Goal: Task Accomplishment & Management: Use online tool/utility

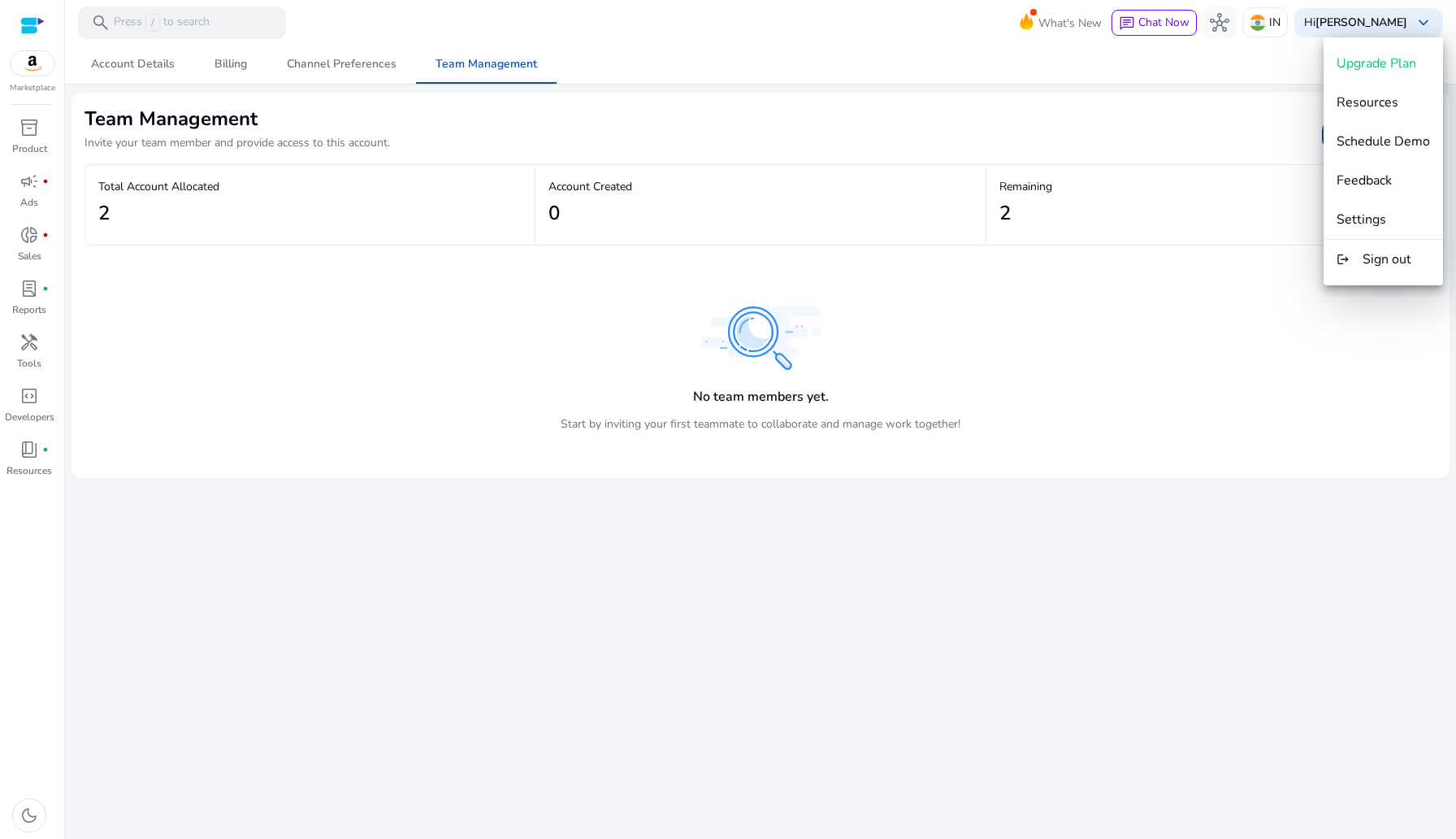
click at [30, 190] on div at bounding box center [728, 420] width 1456 height 839
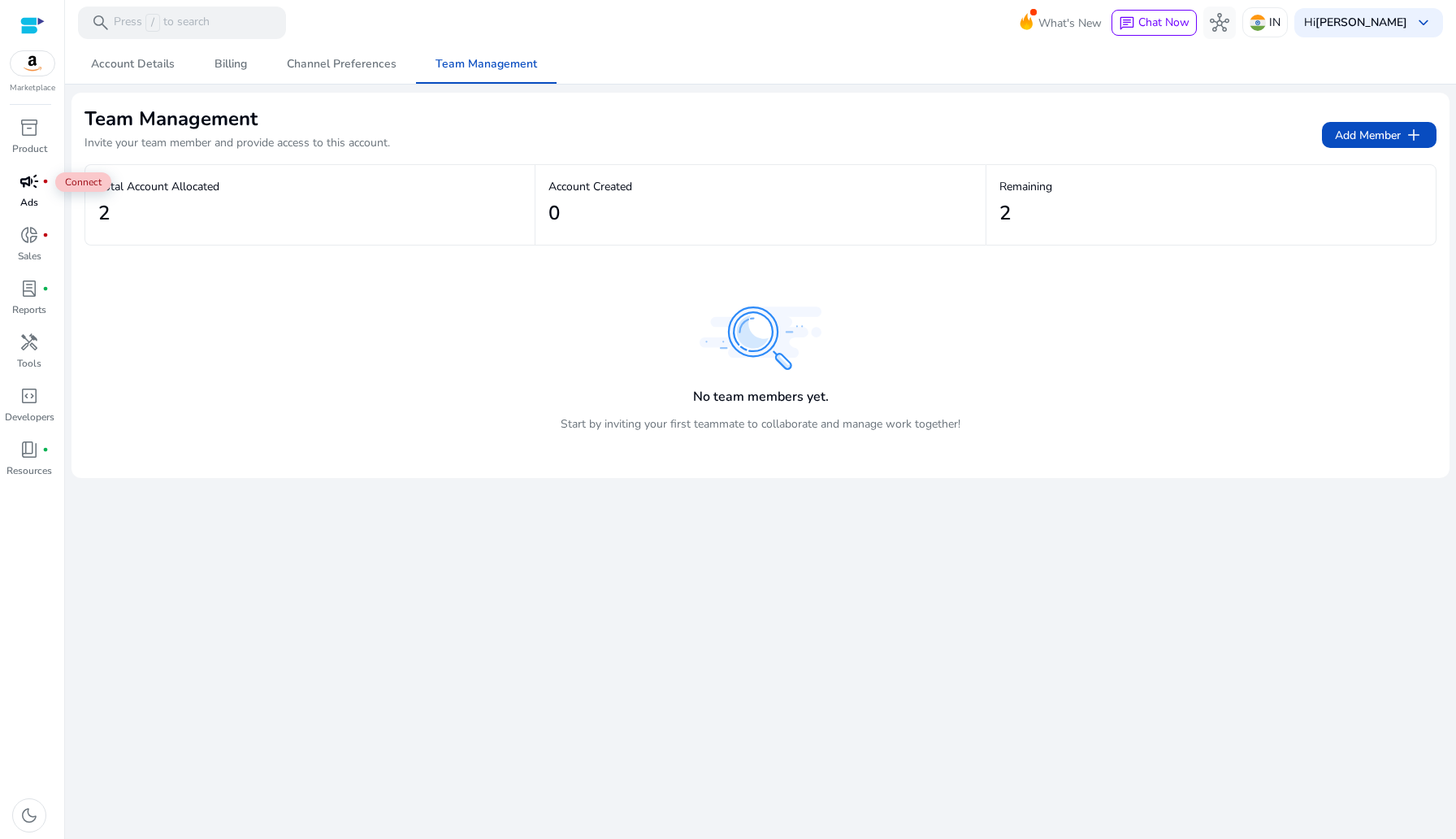
click at [26, 182] on span "campaign" at bounding box center [29, 181] width 20 height 20
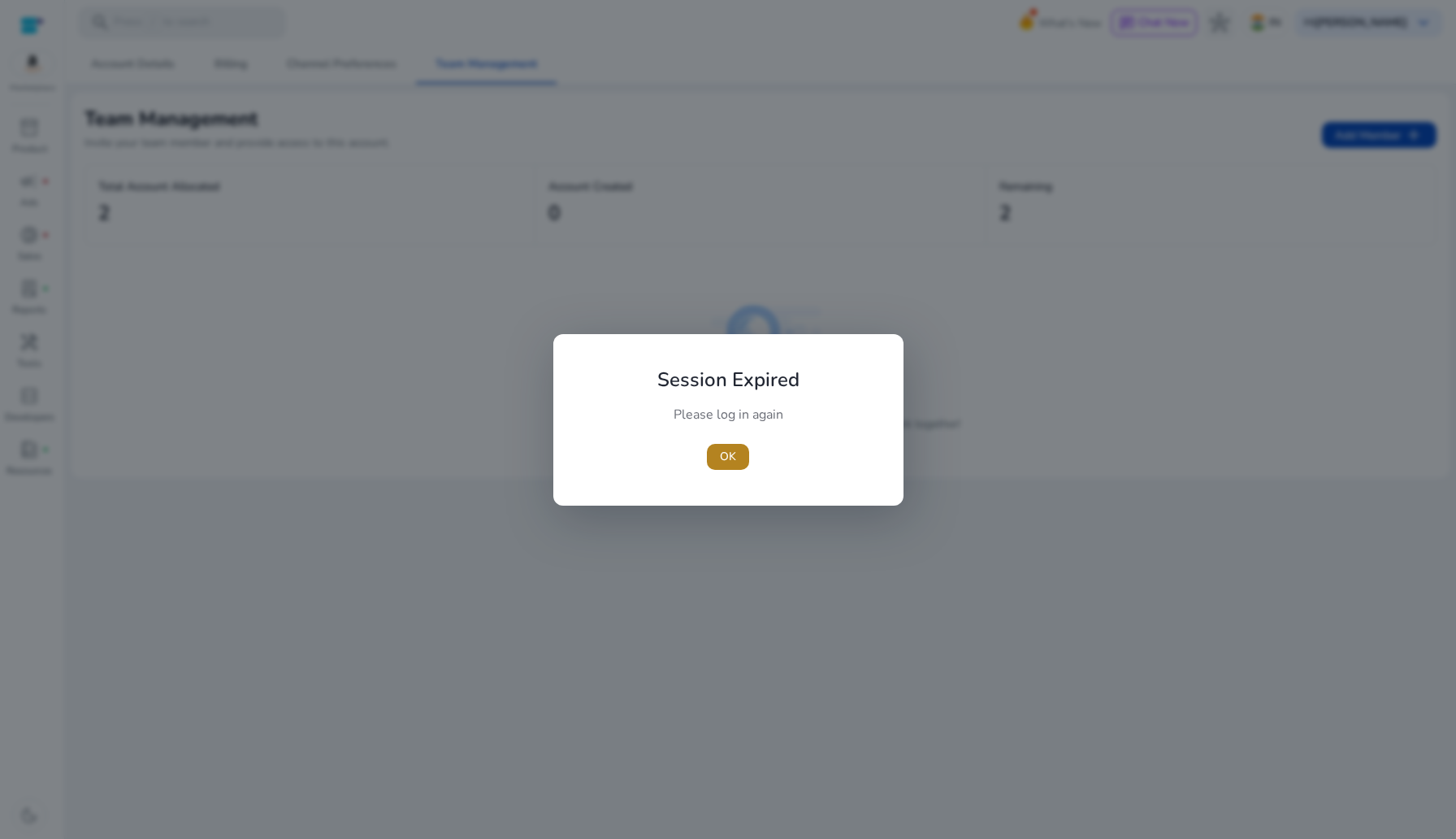
click at [741, 461] on span "button" at bounding box center [728, 457] width 43 height 39
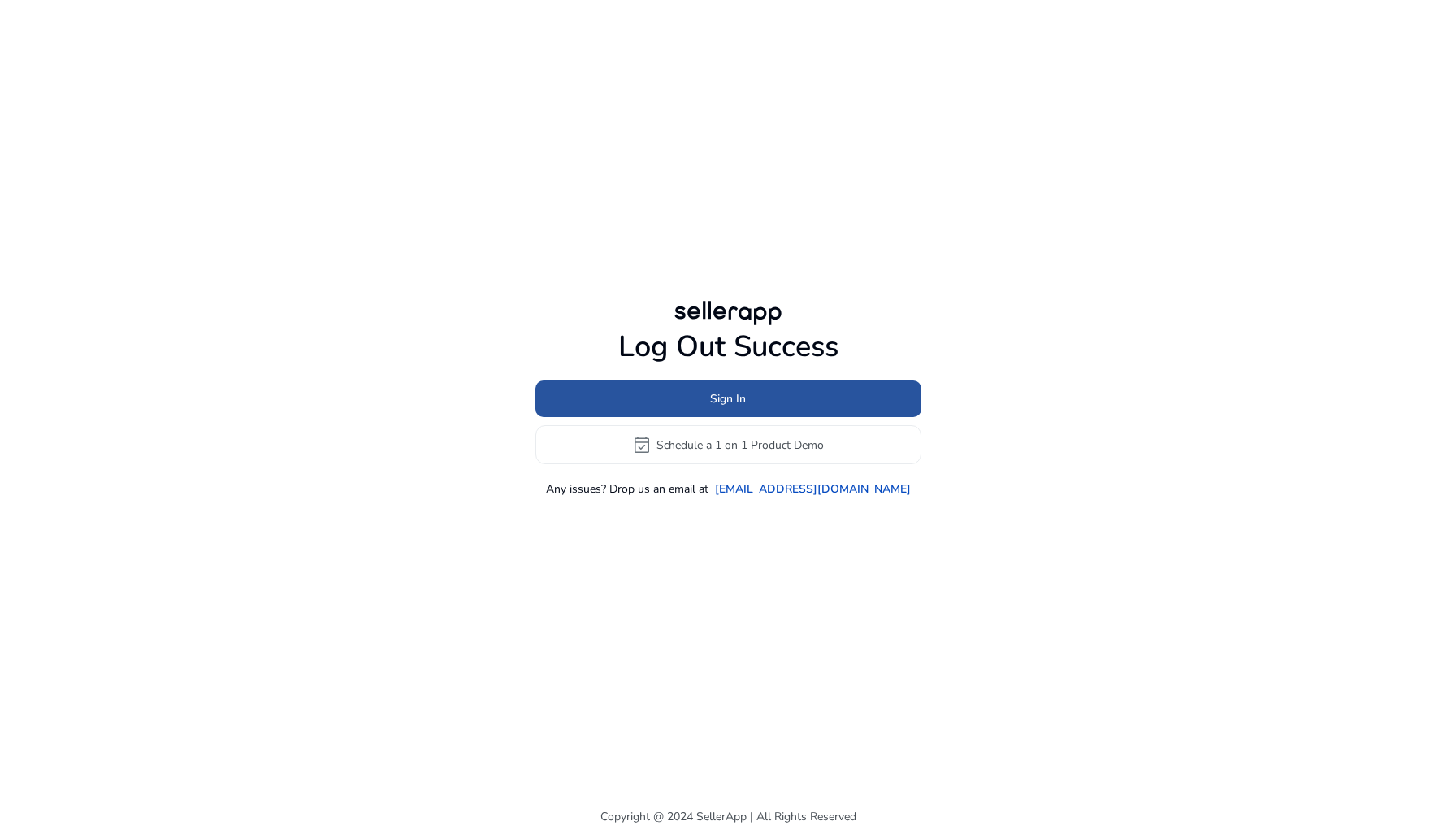
click at [836, 398] on span at bounding box center [729, 399] width 386 height 39
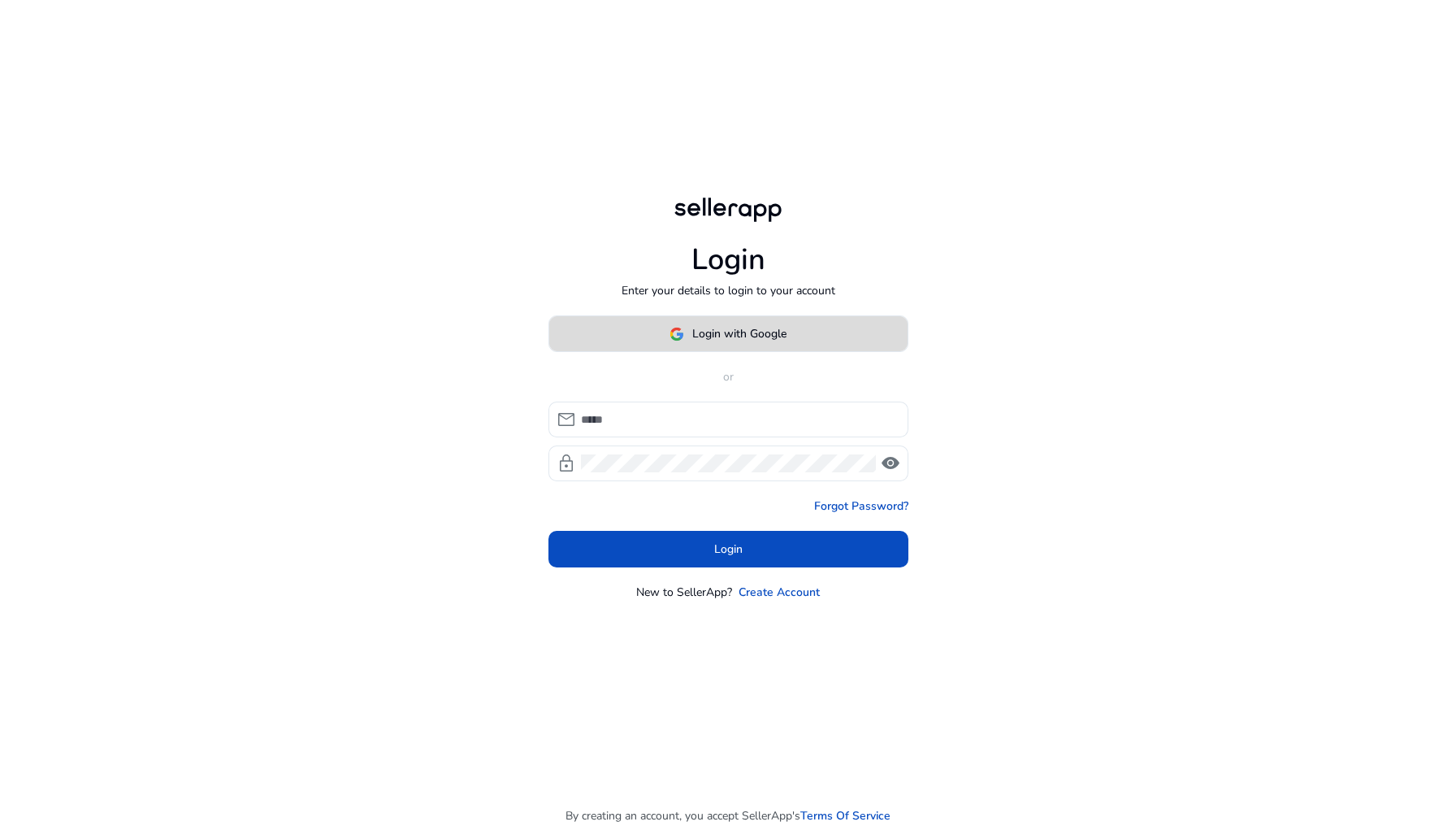
click at [821, 336] on span at bounding box center [728, 334] width 358 height 39
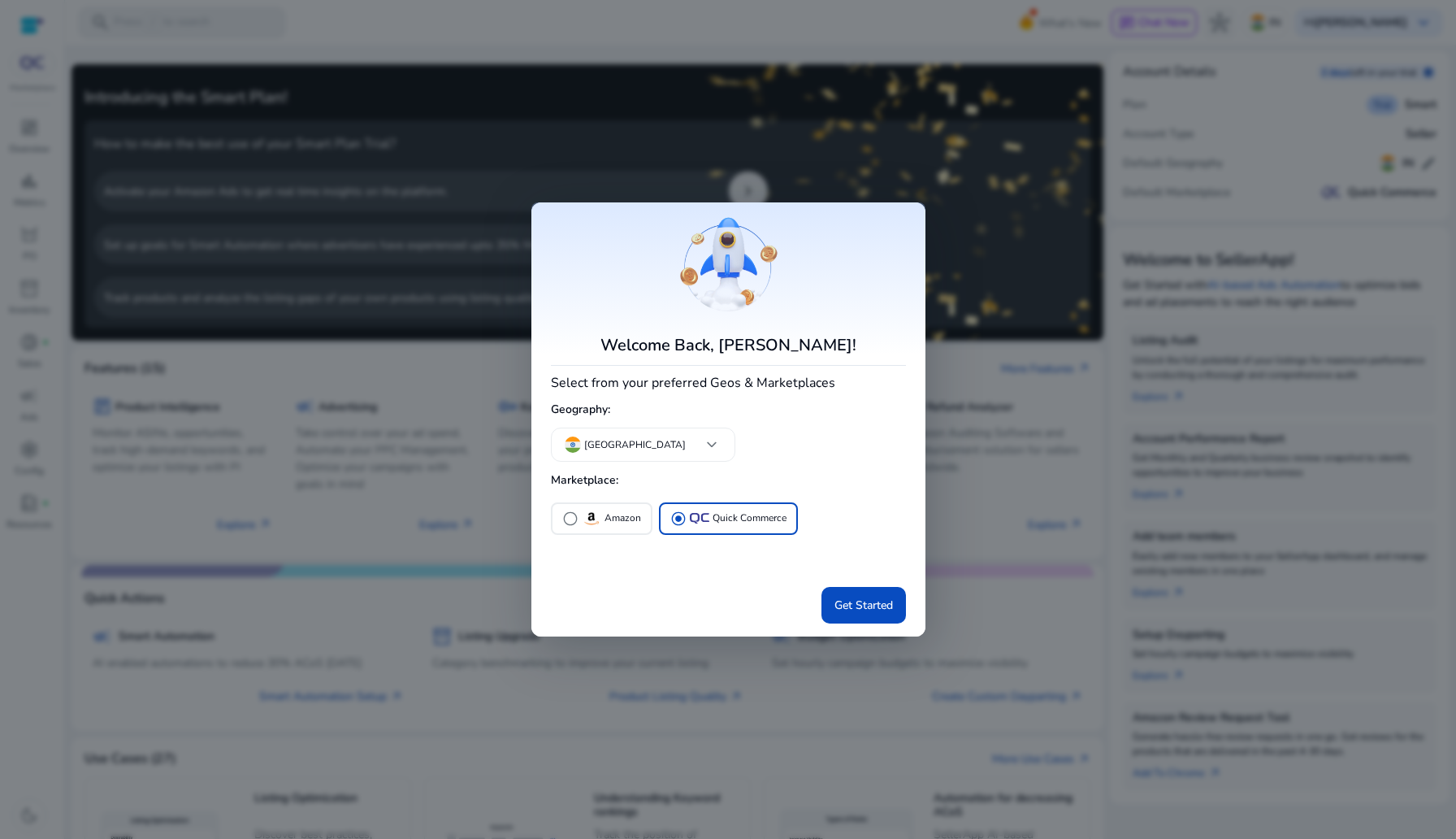
click at [591, 494] on h5 "Marketplace:" at bounding box center [728, 481] width 355 height 27
click at [622, 525] on p "Amazon" at bounding box center [623, 518] width 37 height 17
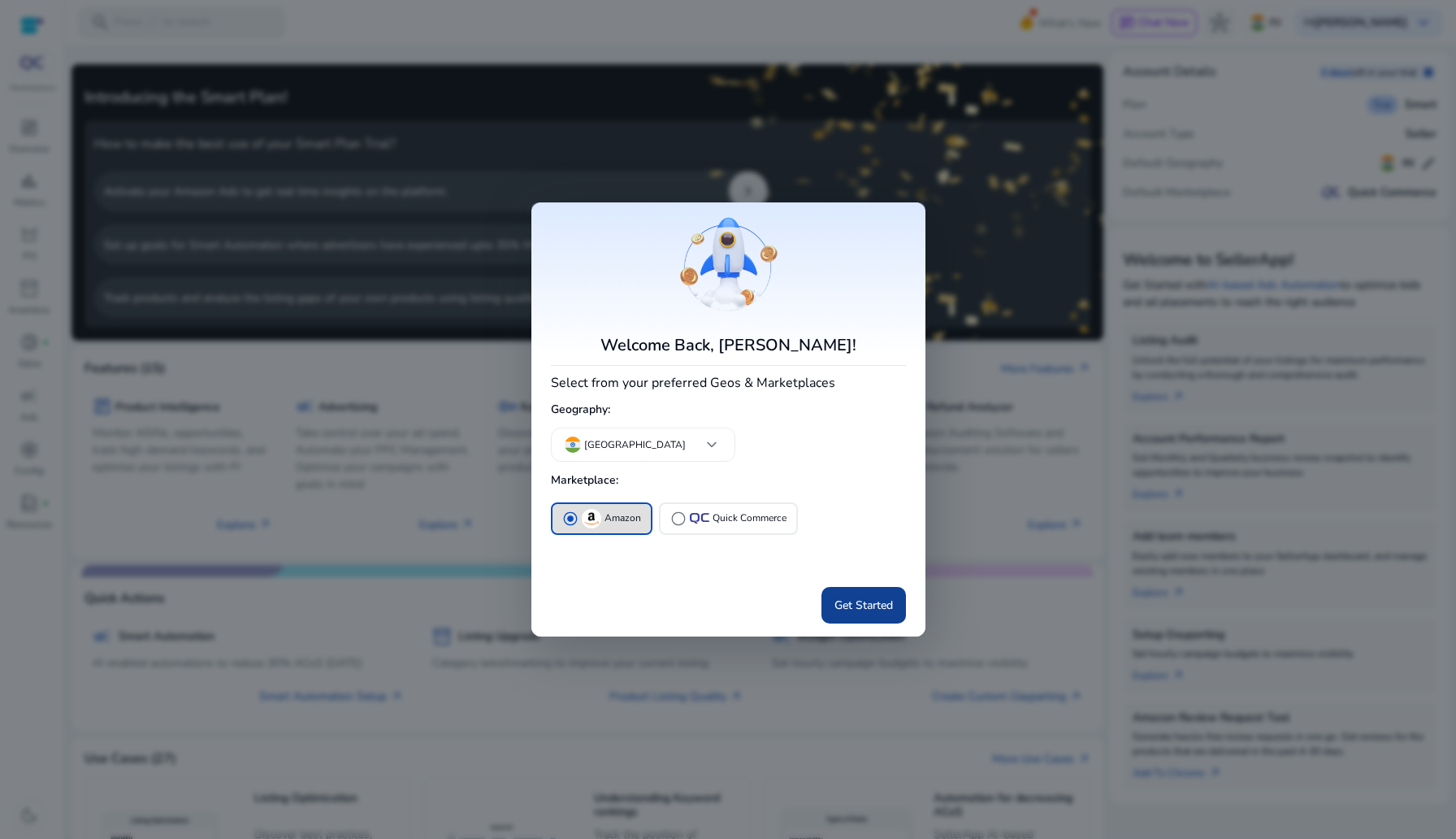
click at [845, 591] on span at bounding box center [863, 605] width 84 height 39
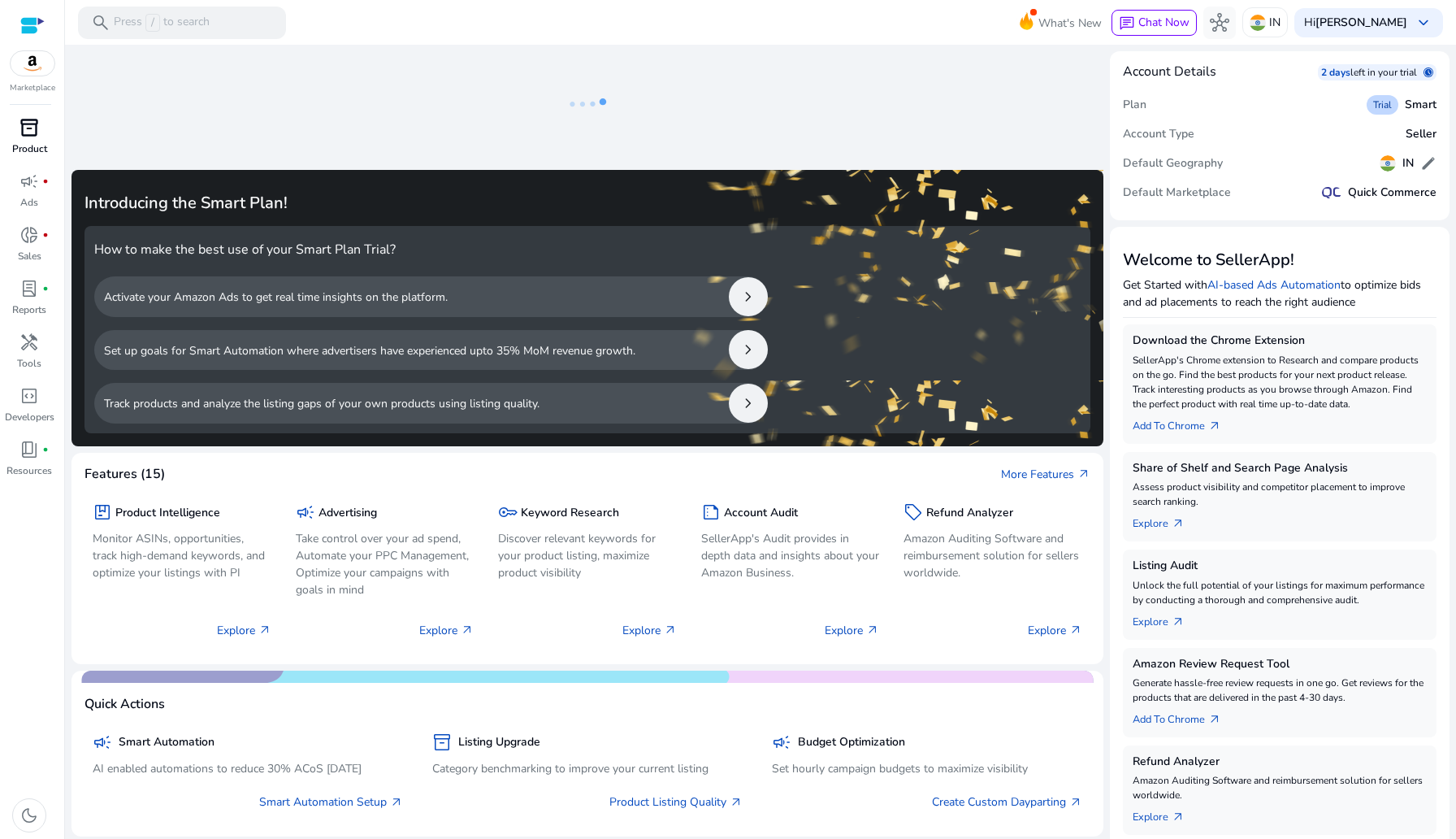
click at [51, 167] on link "inventory_2 Product" at bounding box center [29, 141] width 59 height 54
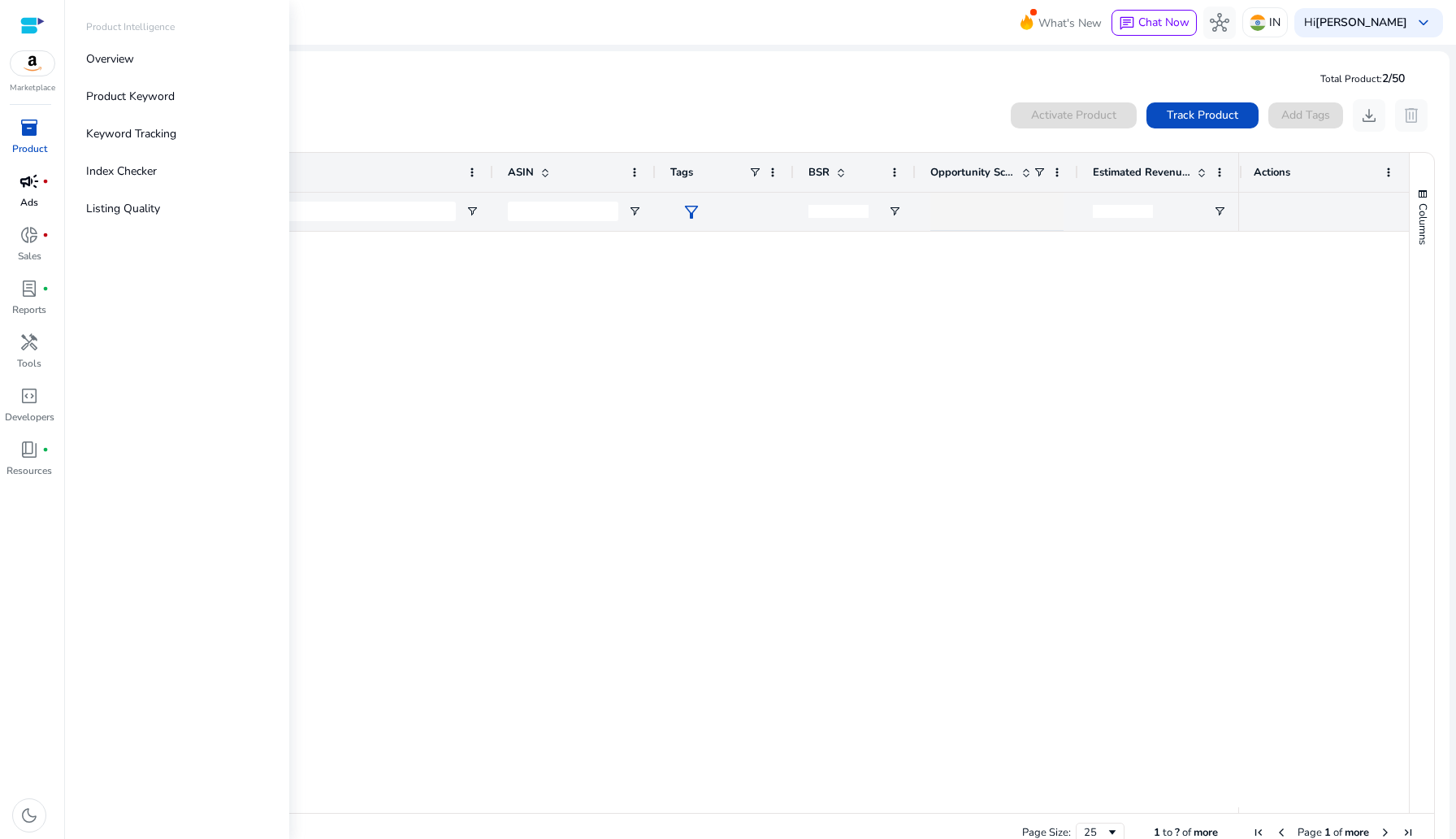
click at [21, 205] on p "Ads" at bounding box center [29, 202] width 18 height 14
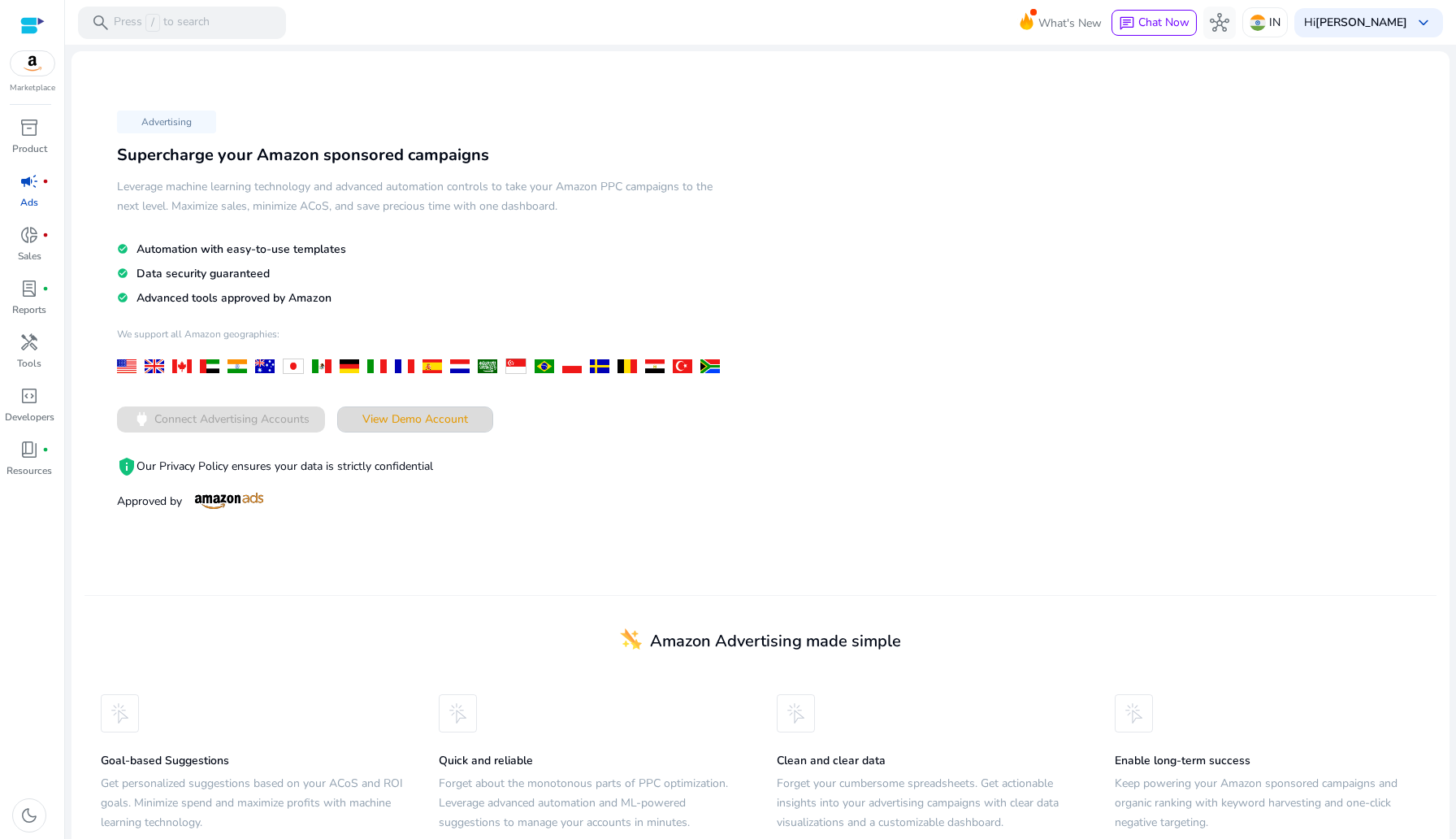
click at [415, 414] on span "View Demo Account" at bounding box center [415, 419] width 105 height 17
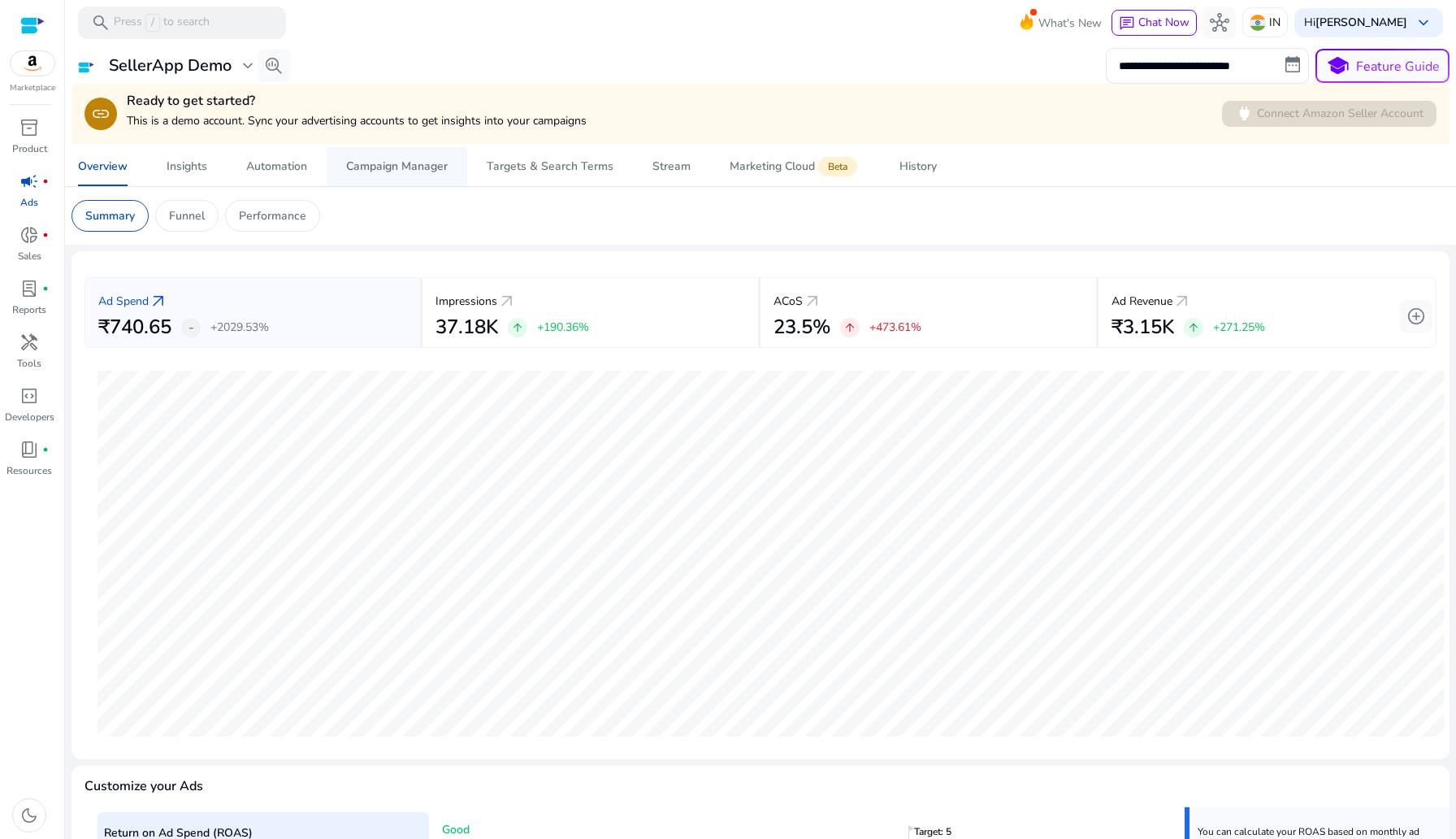
click at [389, 177] on span "Campaign Manager" at bounding box center [396, 167] width 101 height 39
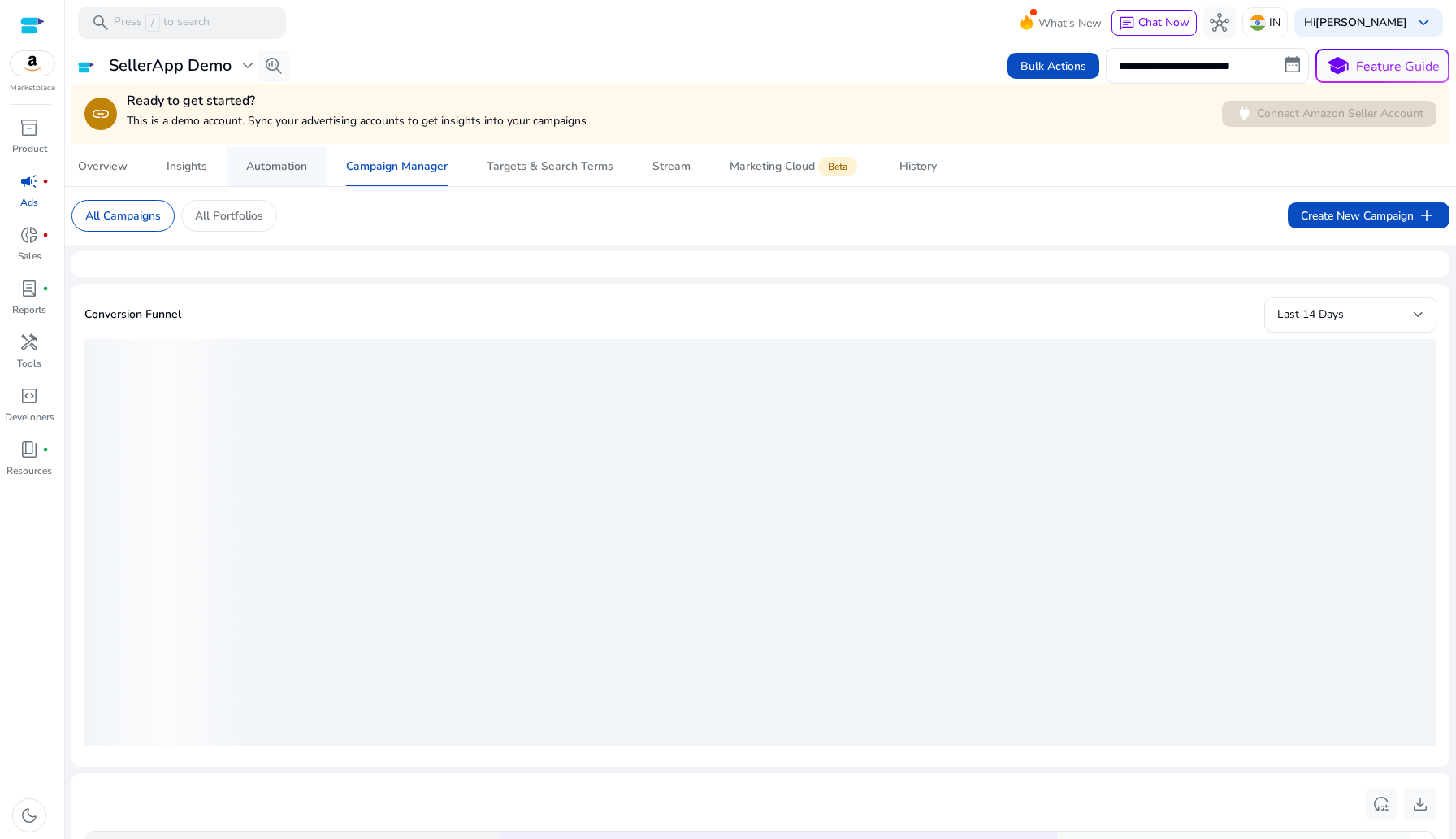
click at [291, 169] on div "Automation" at bounding box center [276, 166] width 61 height 11
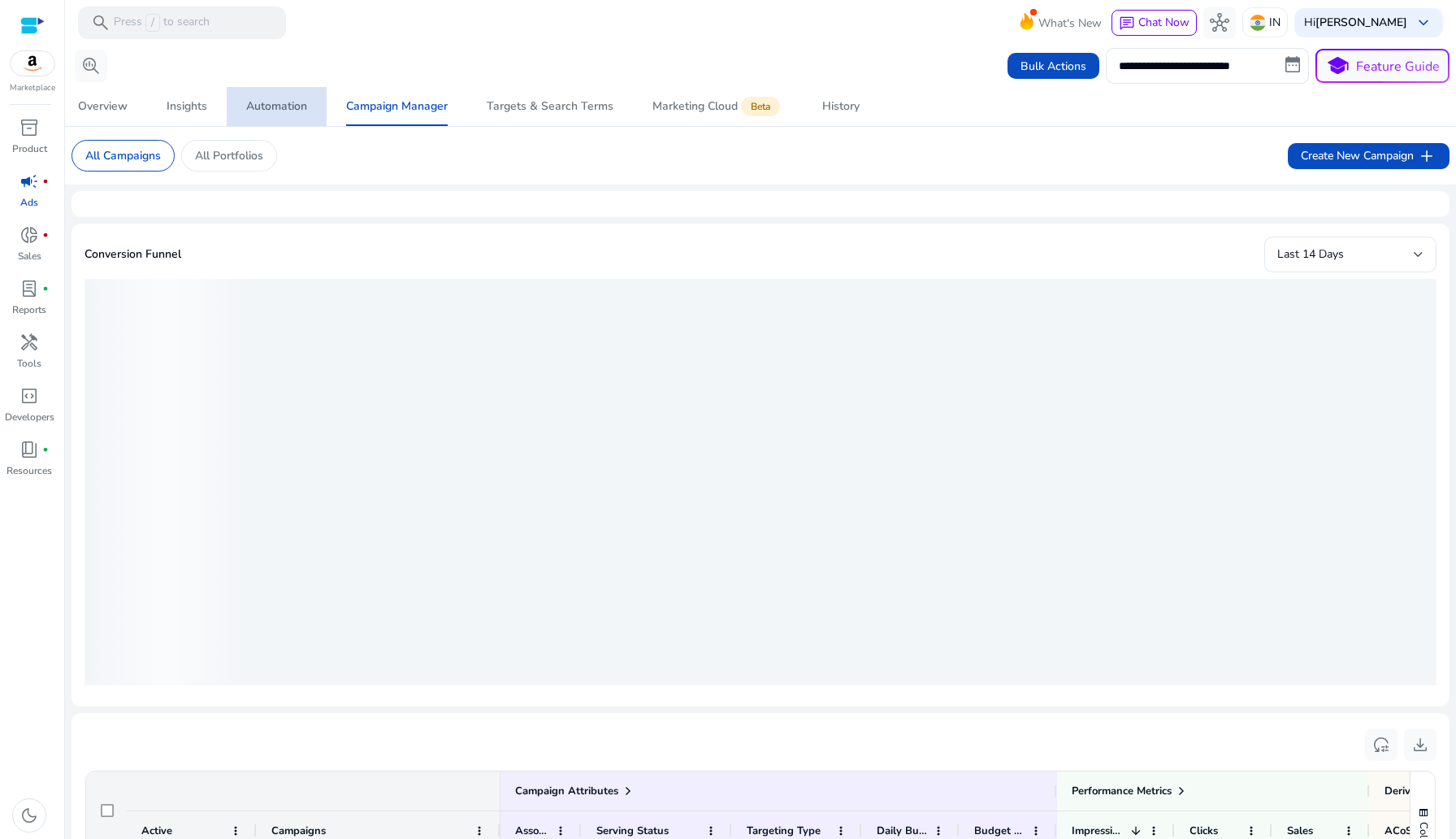
click at [239, 105] on link "Automation" at bounding box center [277, 106] width 100 height 39
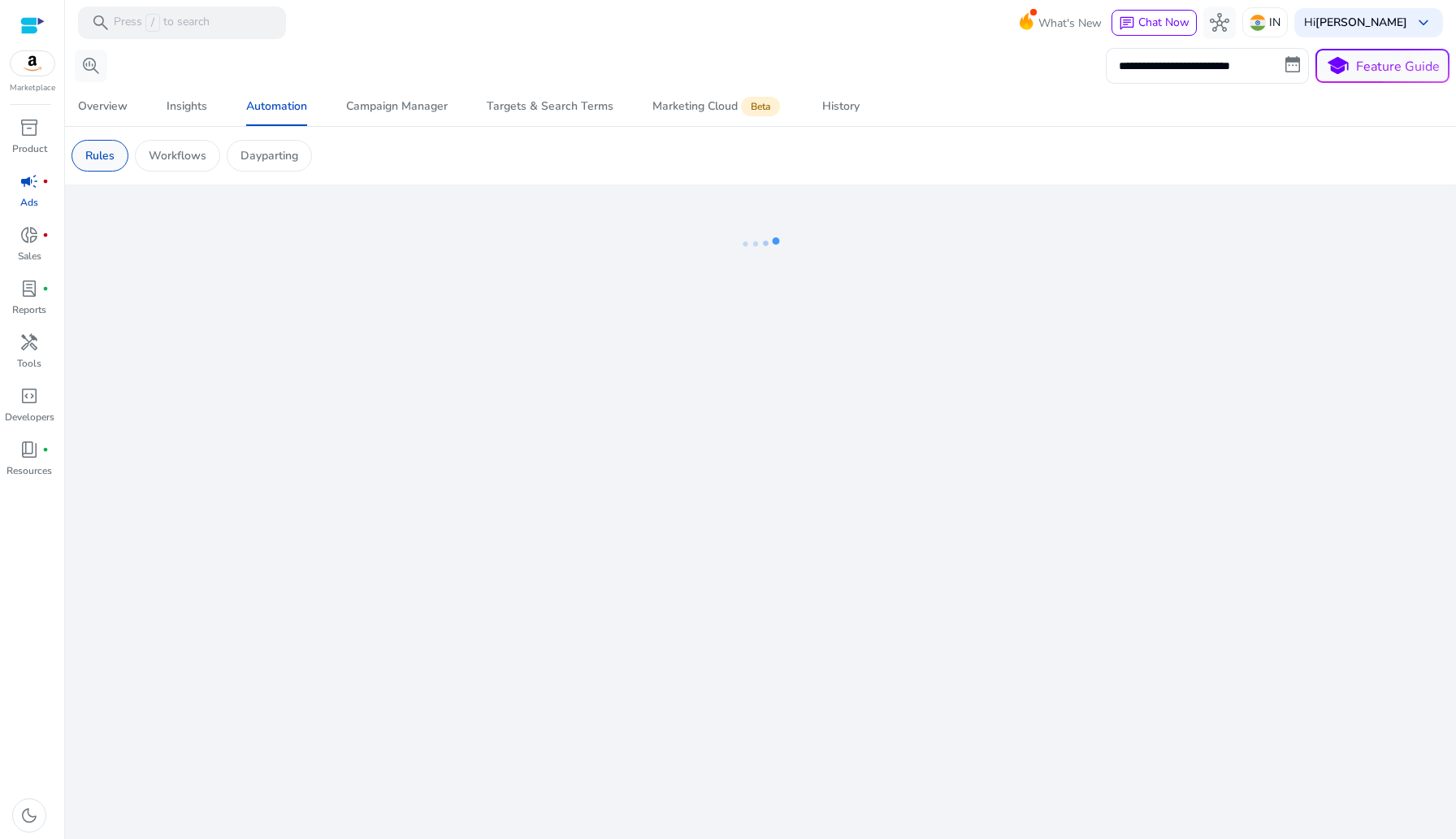
click at [115, 172] on div "Rules" at bounding box center [100, 155] width 57 height 31
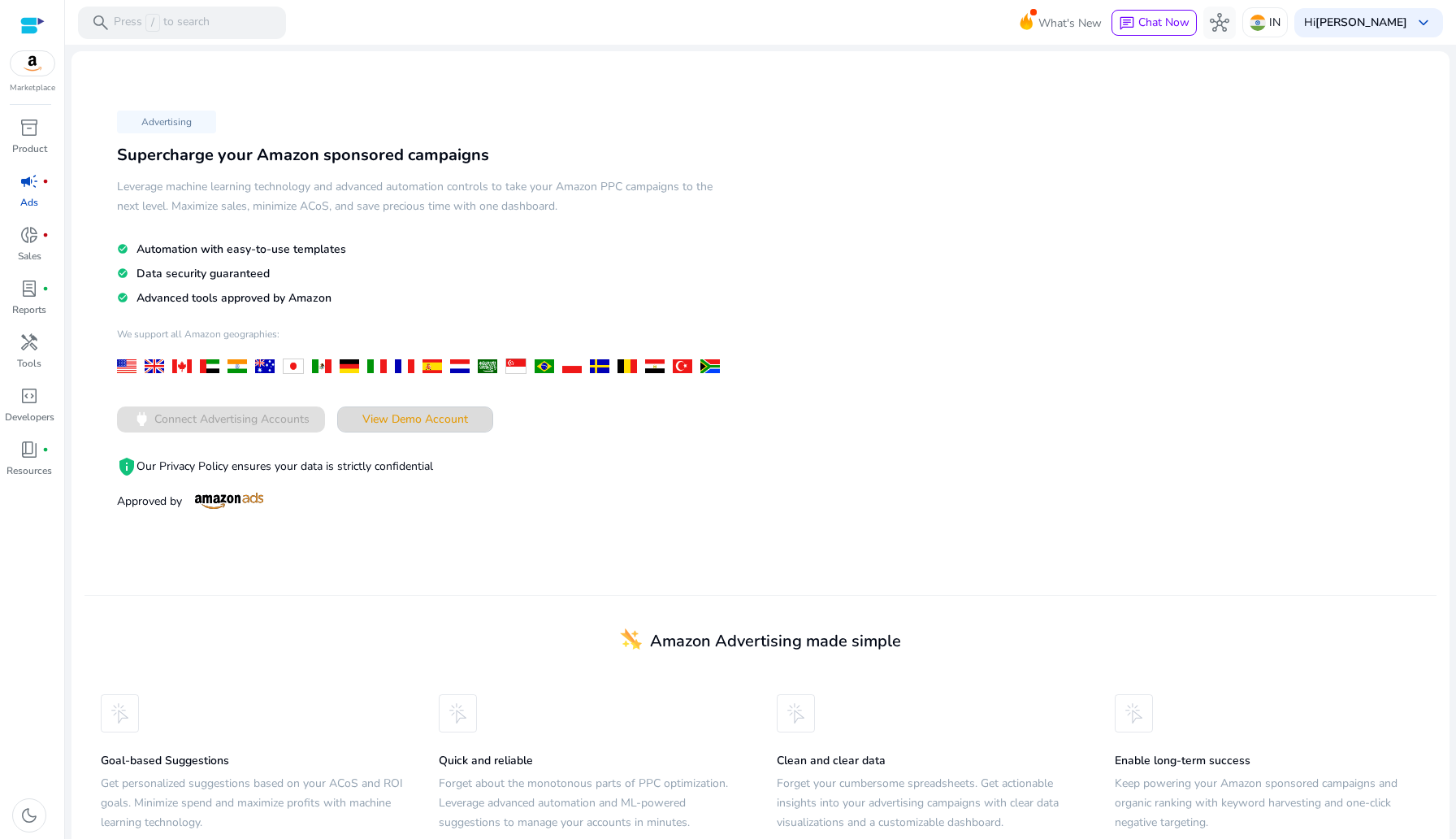
click at [426, 411] on span "View Demo Account" at bounding box center [415, 419] width 105 height 17
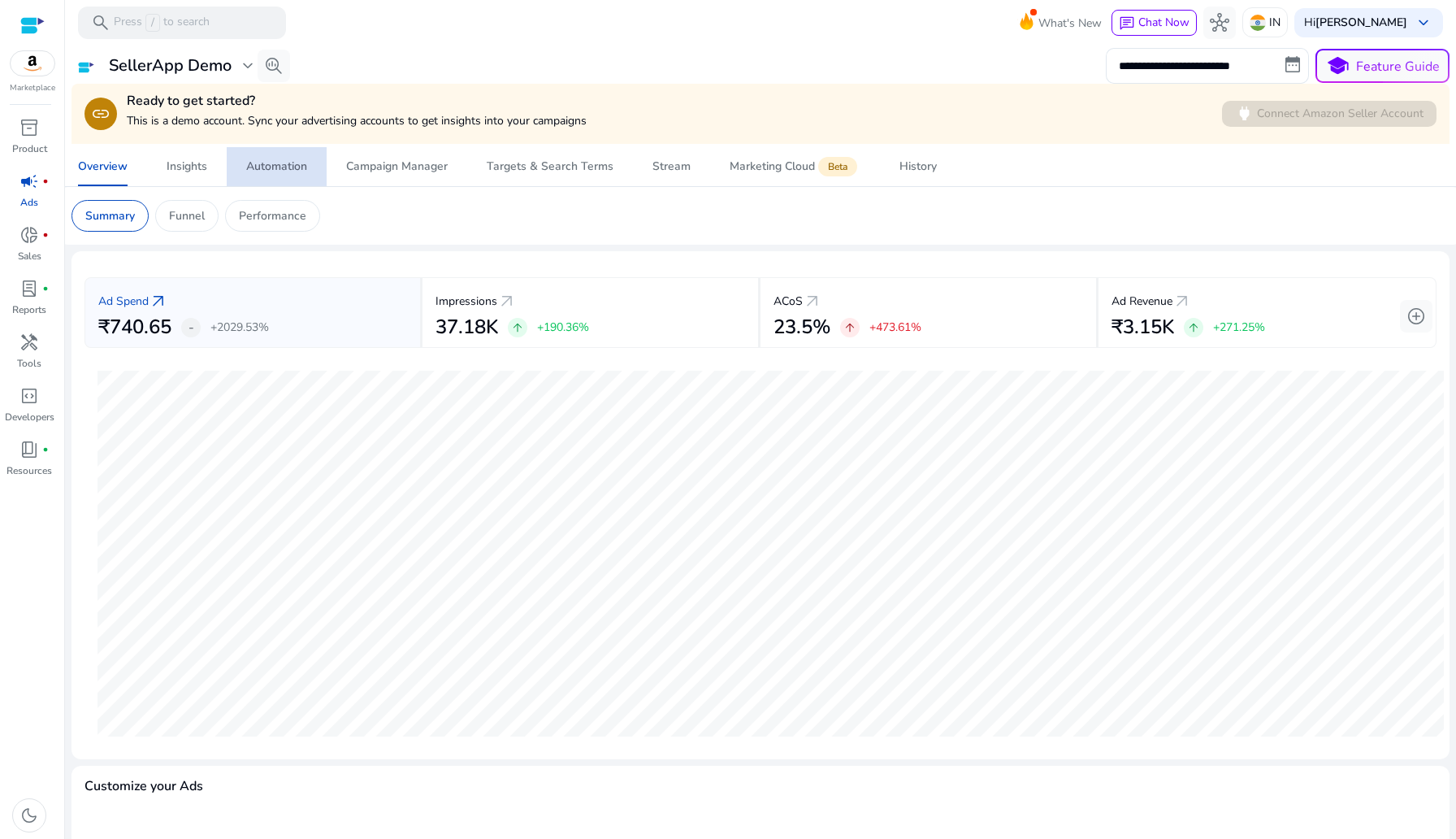
click at [280, 125] on div "**********" at bounding box center [760, 116] width 1378 height 142
click at [287, 178] on span "Automation" at bounding box center [276, 167] width 61 height 39
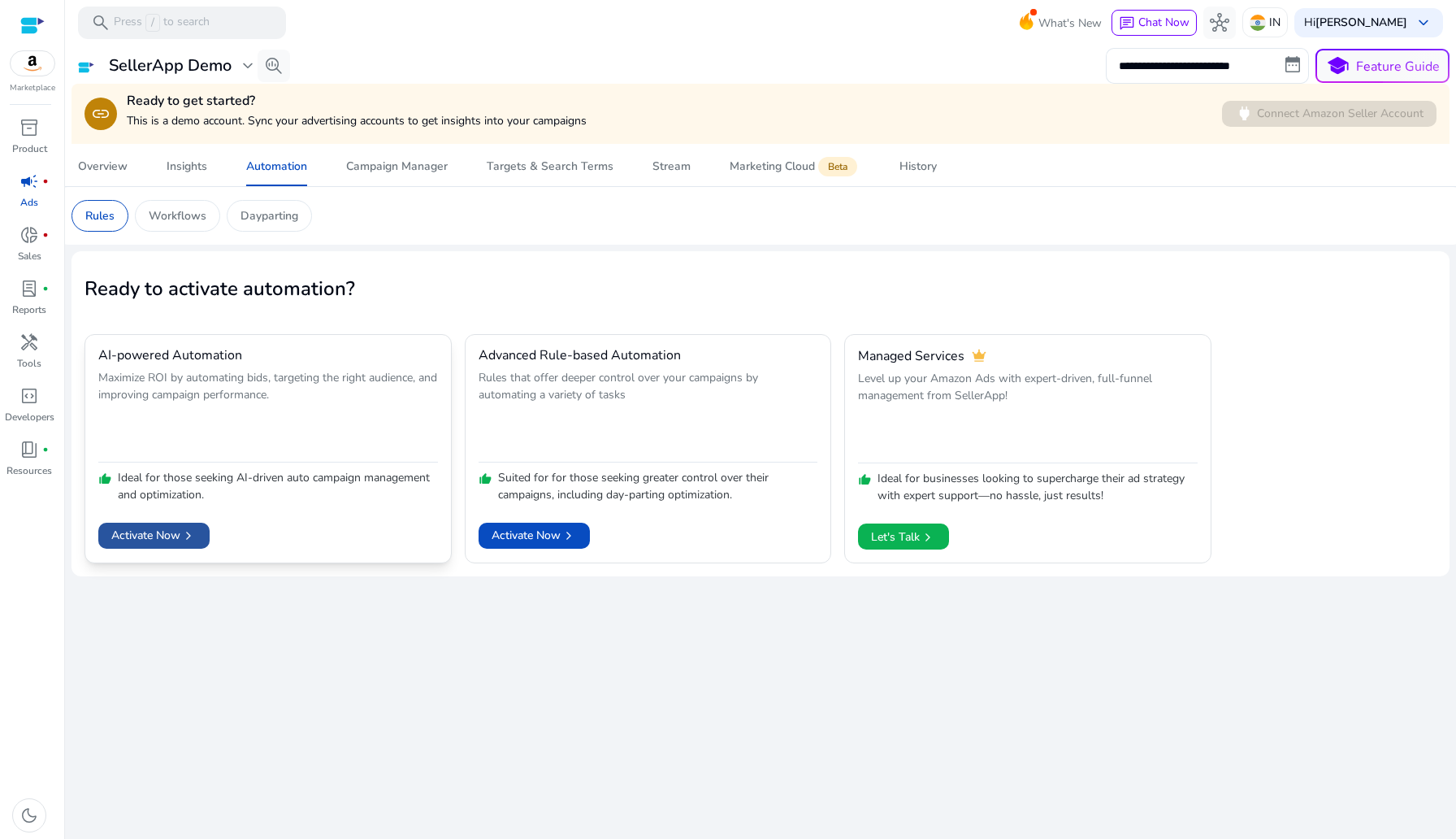
click at [163, 551] on span at bounding box center [154, 536] width 111 height 39
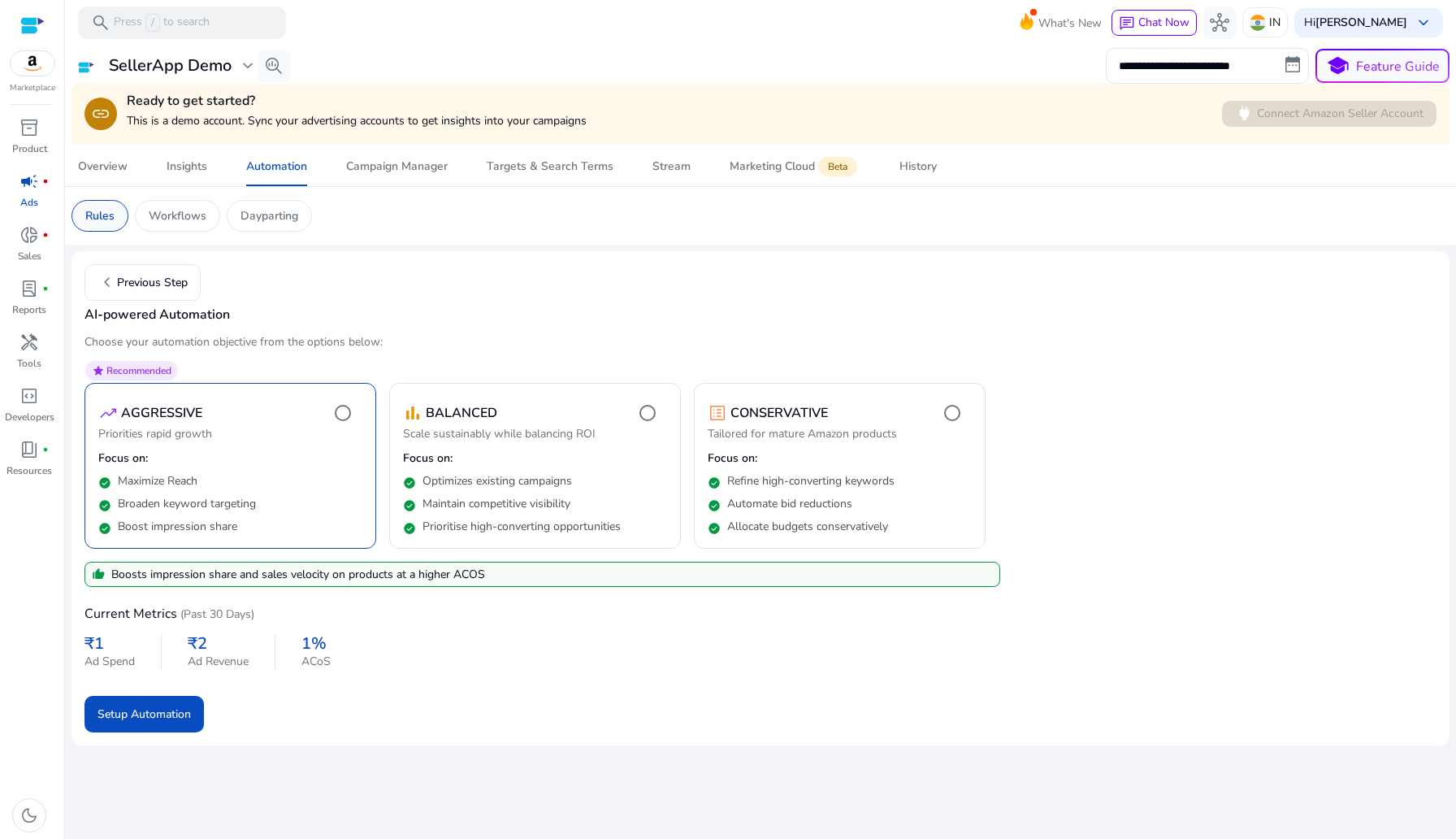
click at [88, 213] on p "Rules" at bounding box center [100, 216] width 29 height 17
click at [166, 292] on span at bounding box center [142, 283] width 115 height 39
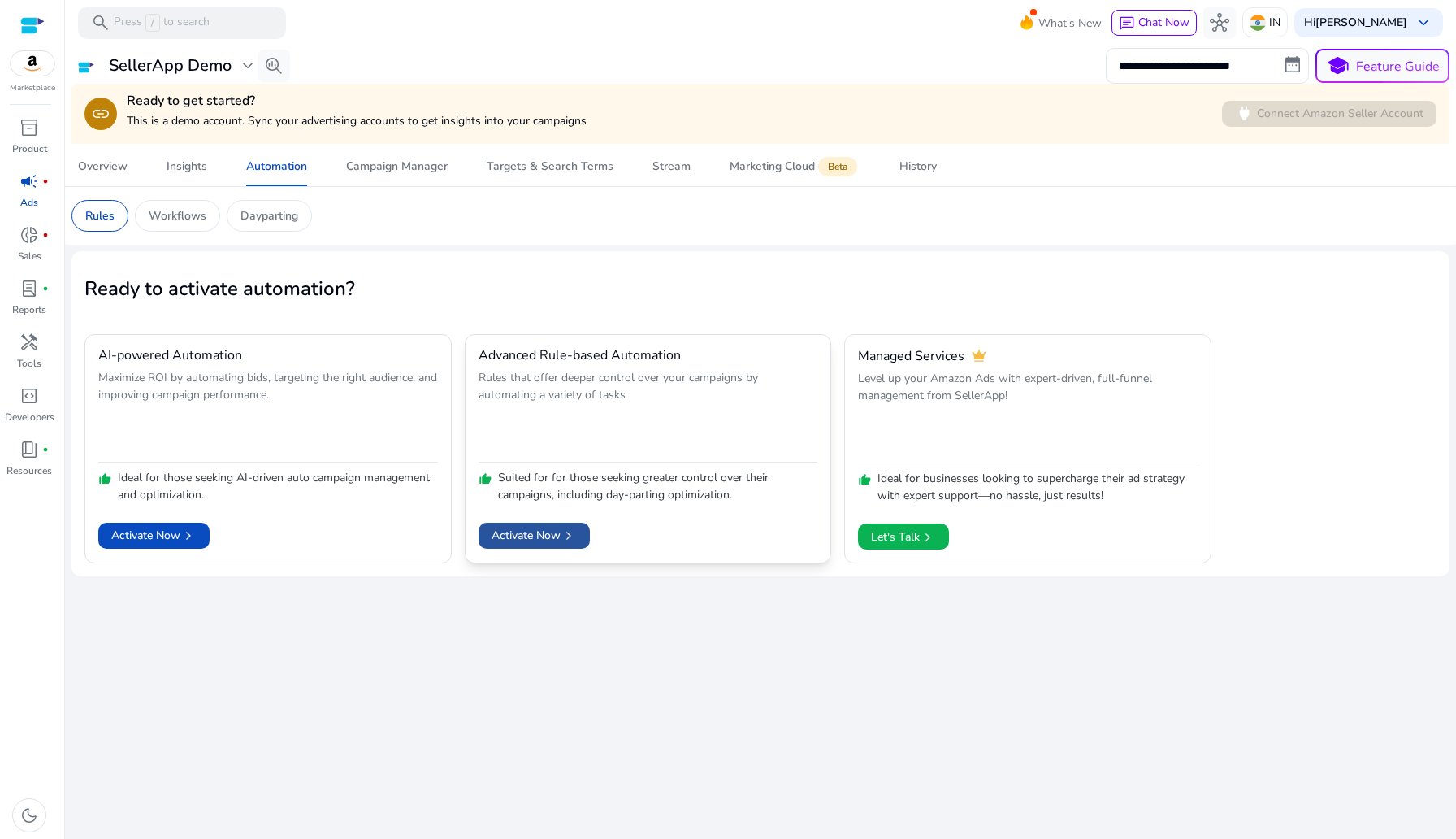
click at [537, 552] on span at bounding box center [534, 536] width 111 height 39
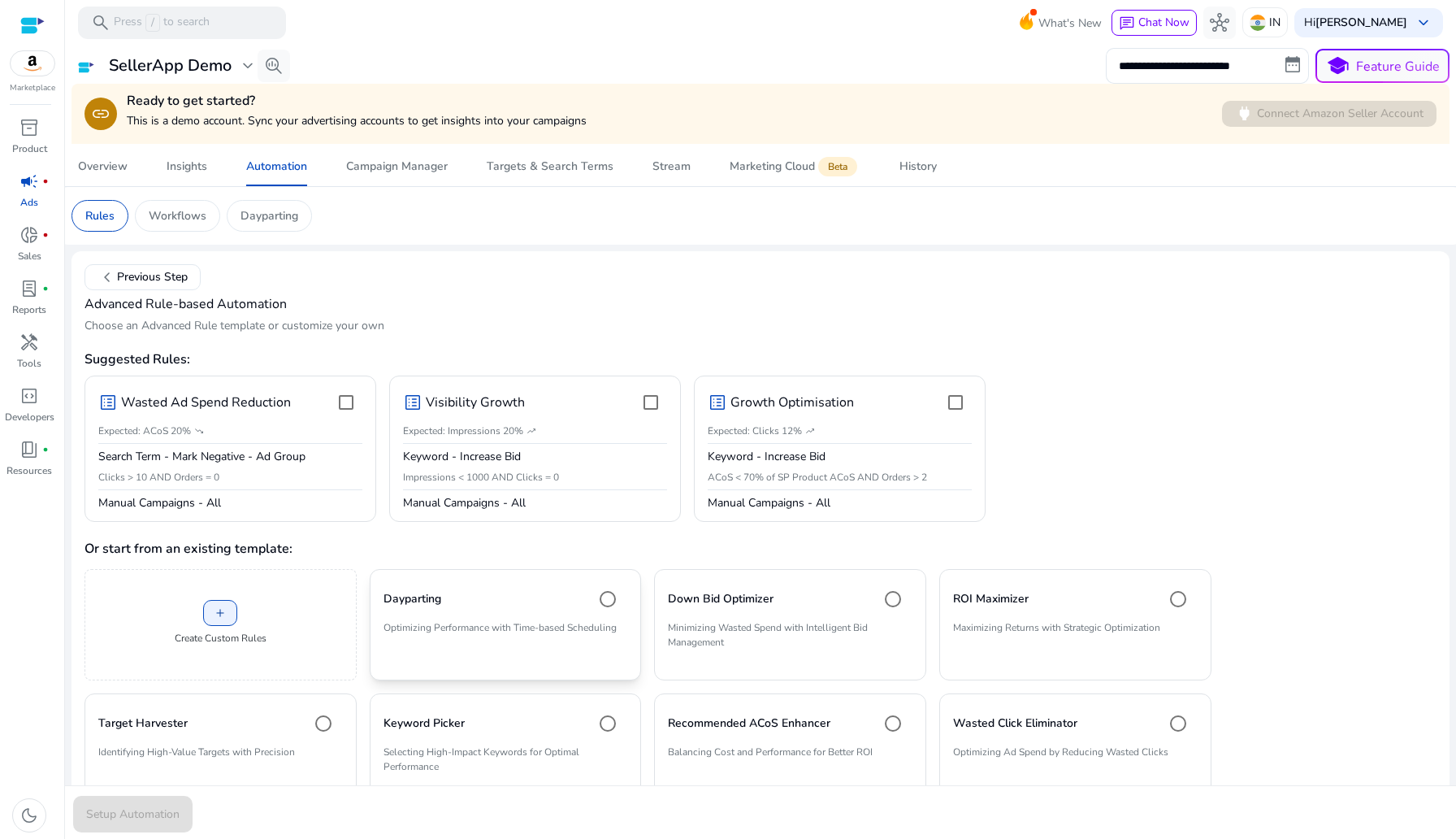
click at [511, 653] on mat-card "Dayparting Optimizing Performance with Time-based Scheduling" at bounding box center [506, 625] width 272 height 111
click at [145, 282] on span "chevron_left Previous Step" at bounding box center [143, 277] width 90 height 20
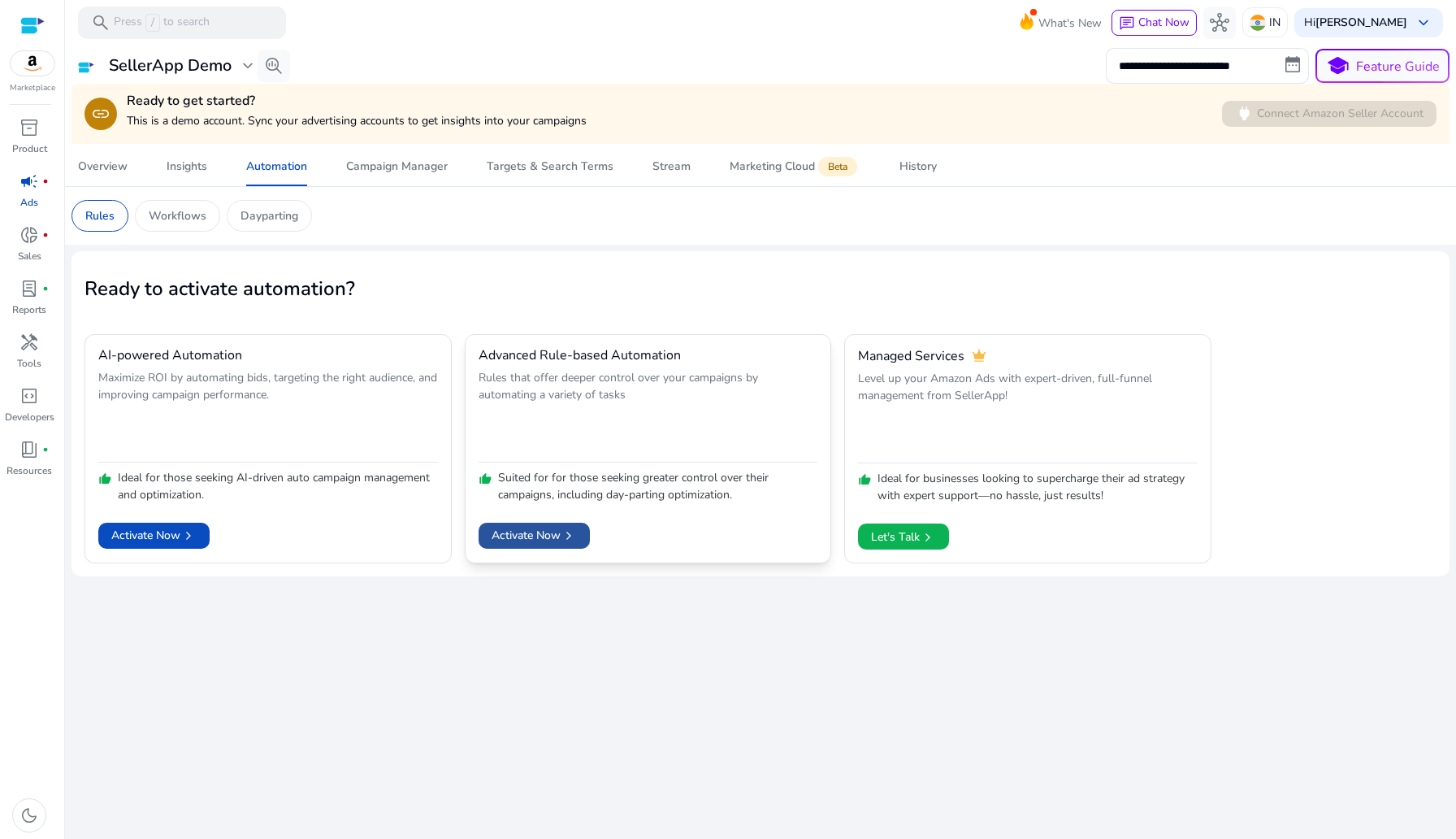
click at [555, 536] on span "Activate Now chevron_right" at bounding box center [534, 535] width 85 height 17
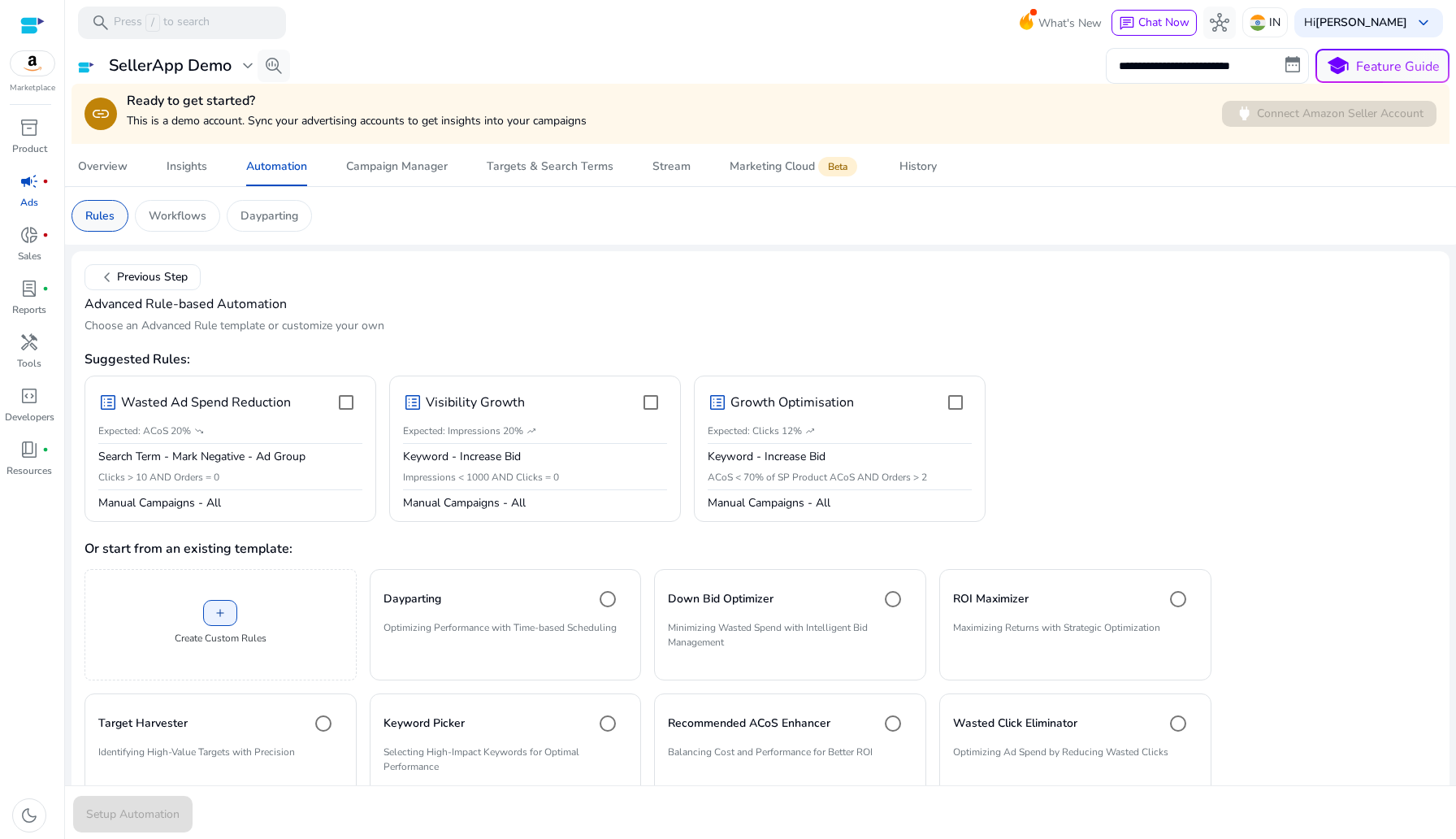
click at [103, 222] on p "Rules" at bounding box center [100, 216] width 29 height 17
click at [140, 273] on span "chevron_left Previous Step" at bounding box center [143, 277] width 90 height 20
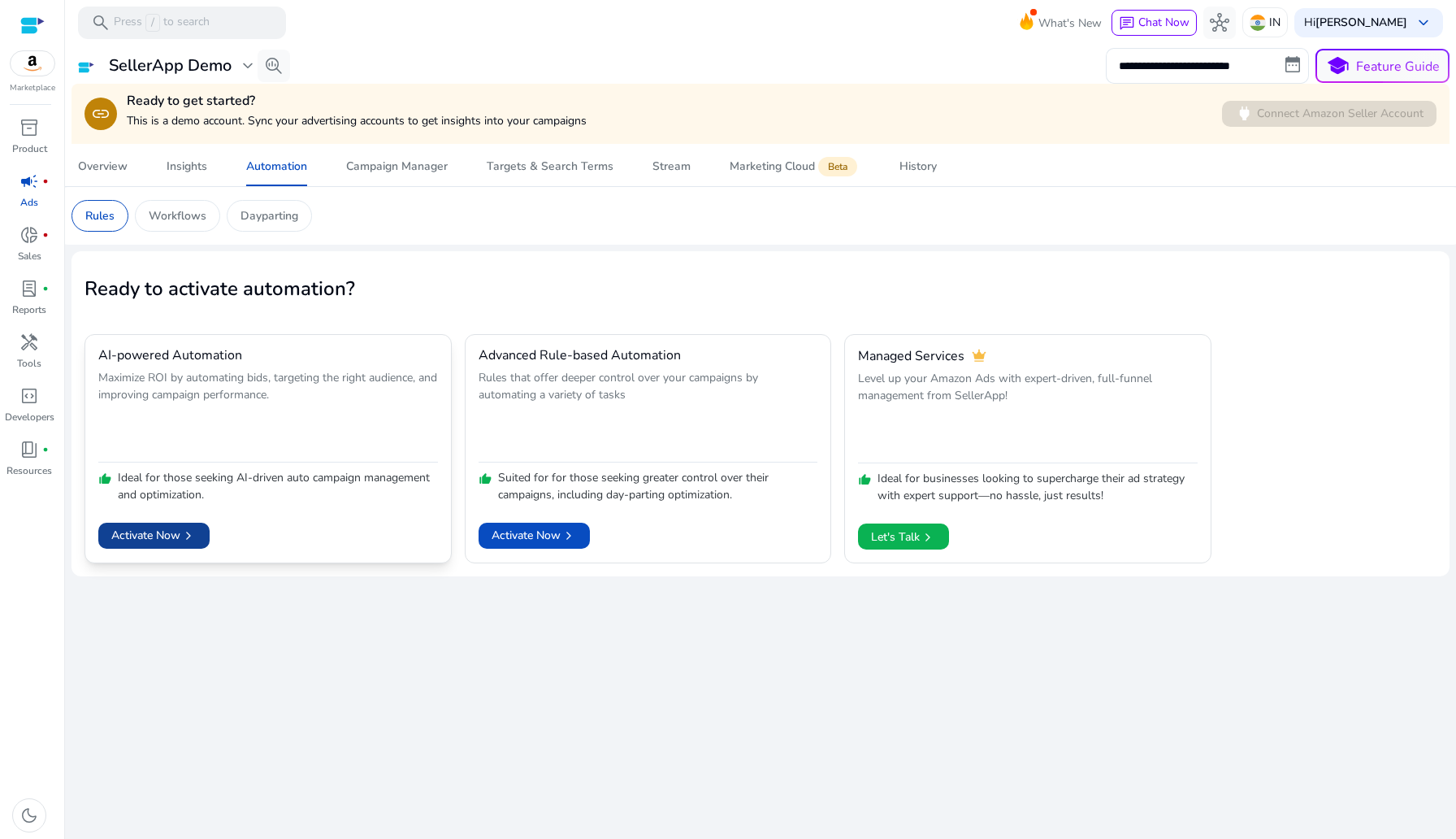
click at [166, 534] on span "Activate Now chevron_right" at bounding box center [154, 535] width 85 height 17
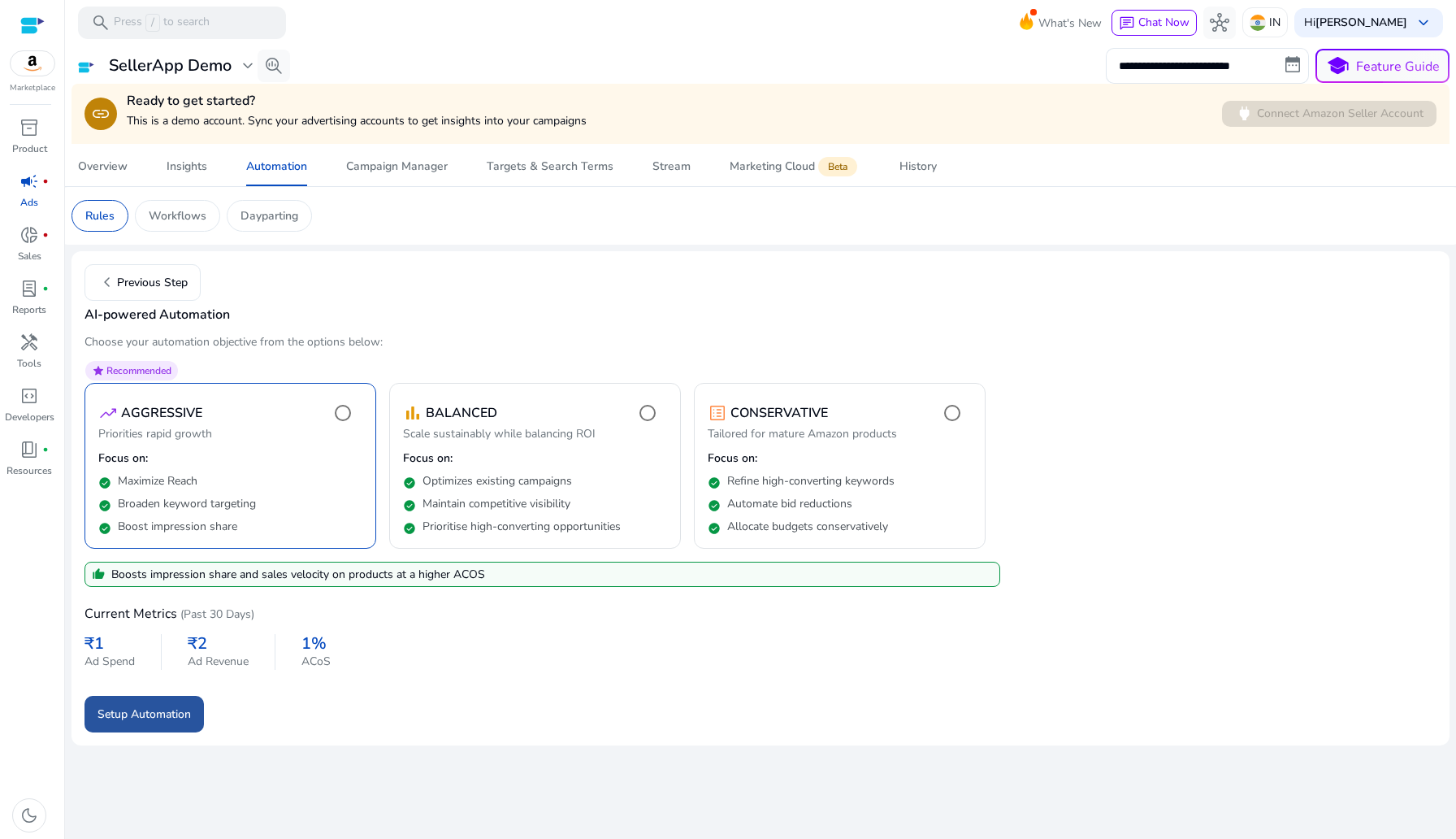
click at [118, 722] on span "Setup Automation" at bounding box center [145, 714] width 94 height 17
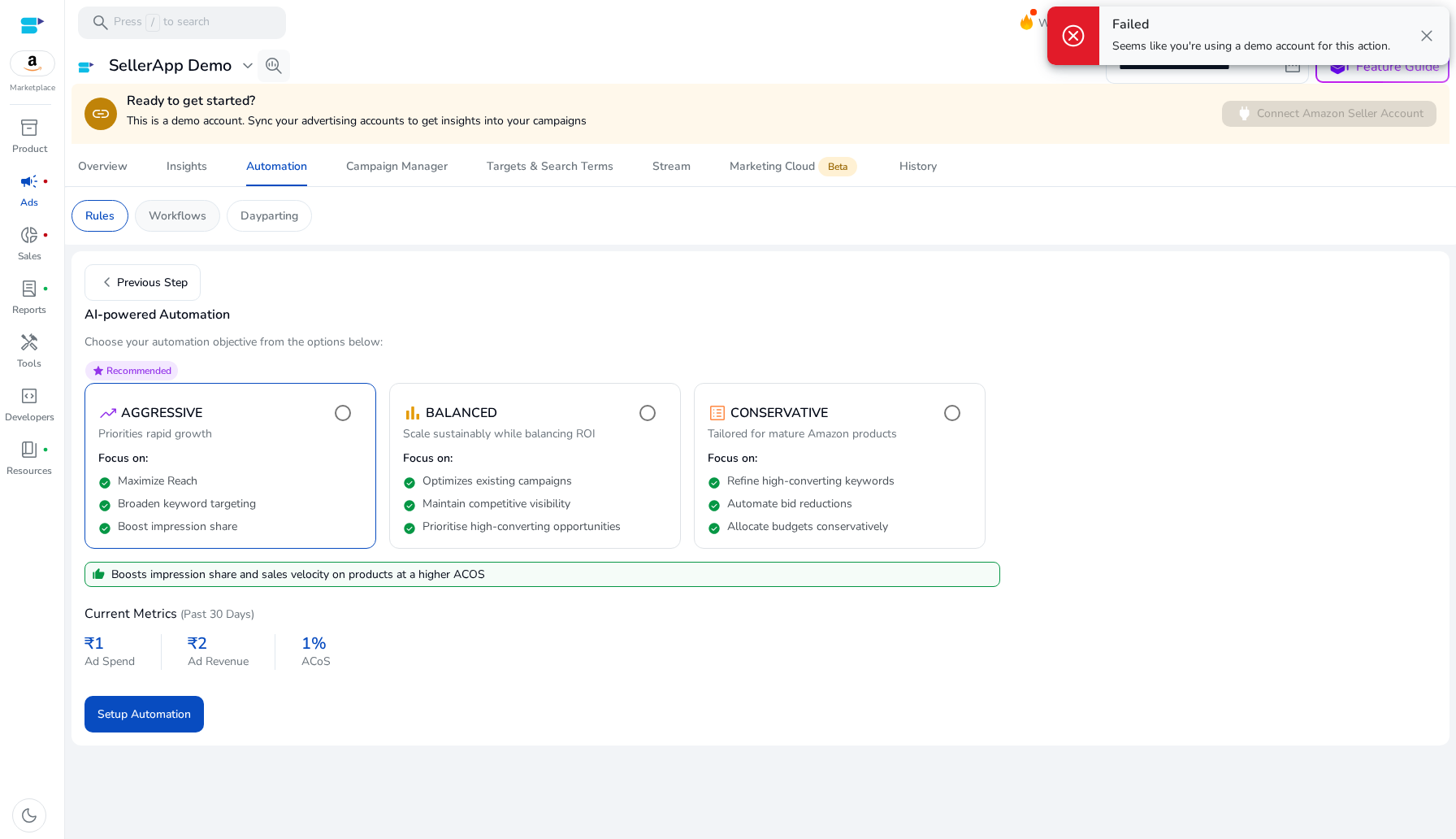
click at [173, 227] on div "Workflows" at bounding box center [178, 215] width 85 height 31
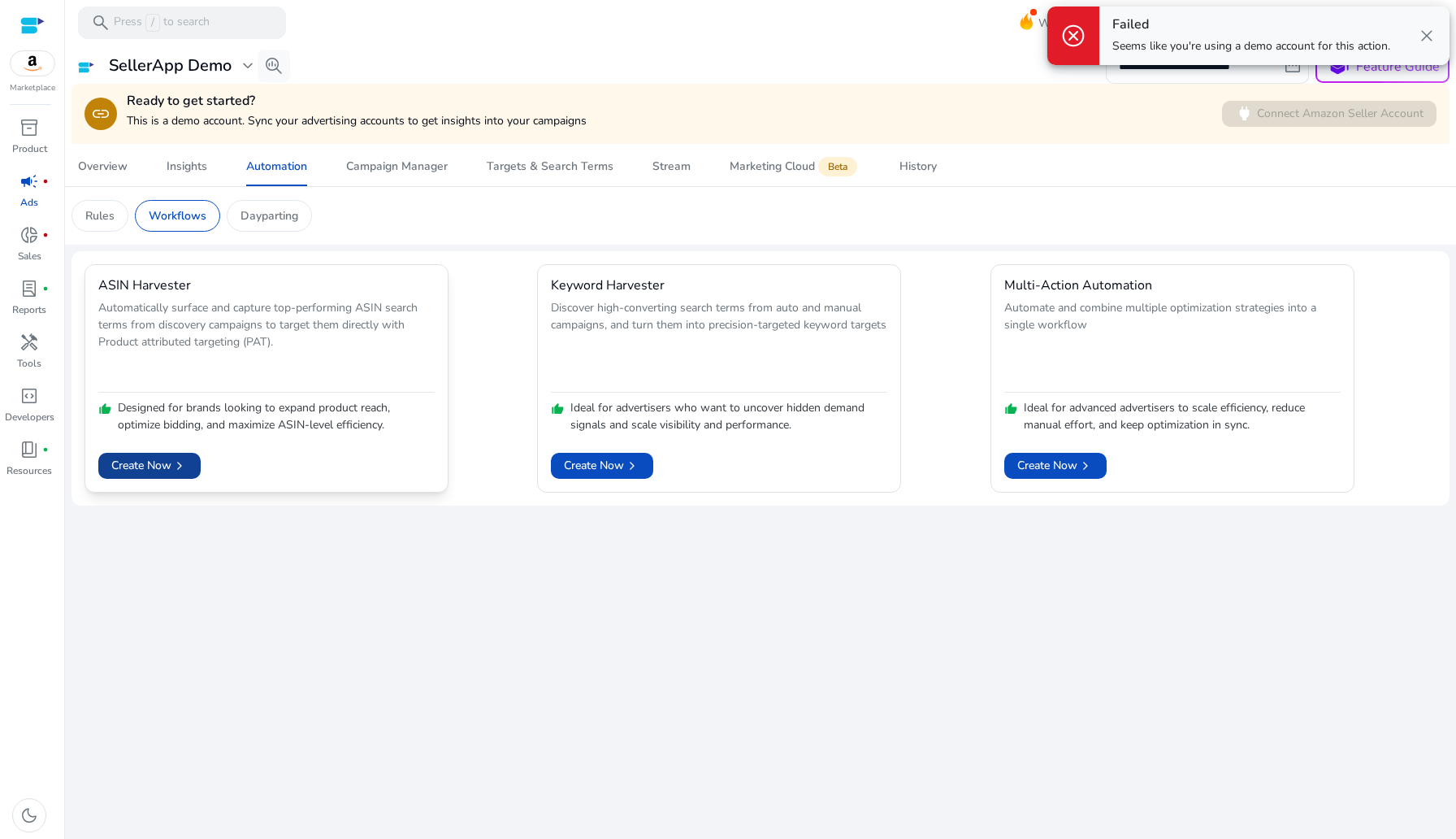
click at [147, 465] on span "Create Now chevron_right" at bounding box center [150, 465] width 77 height 17
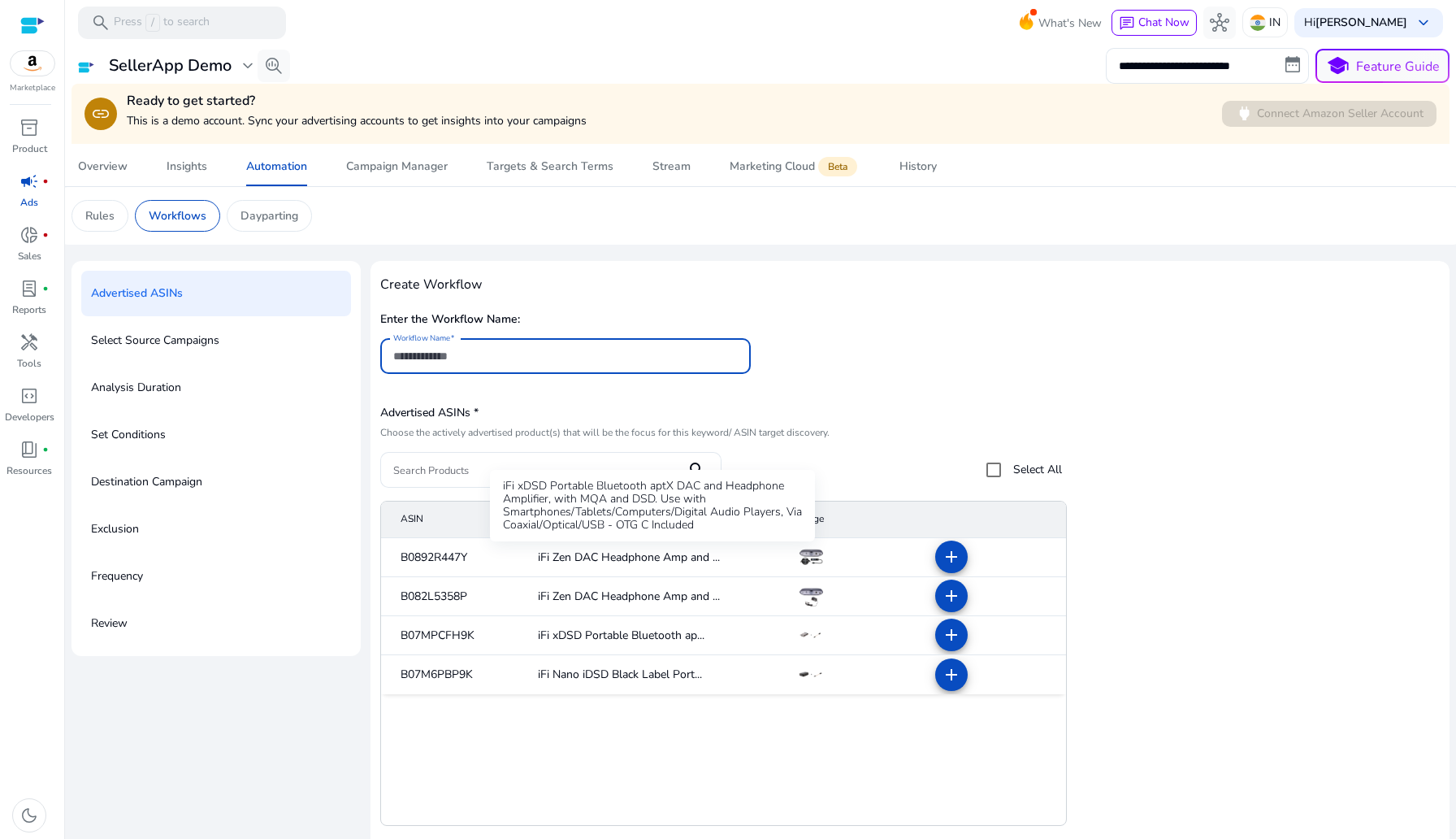
scroll to position [68, 0]
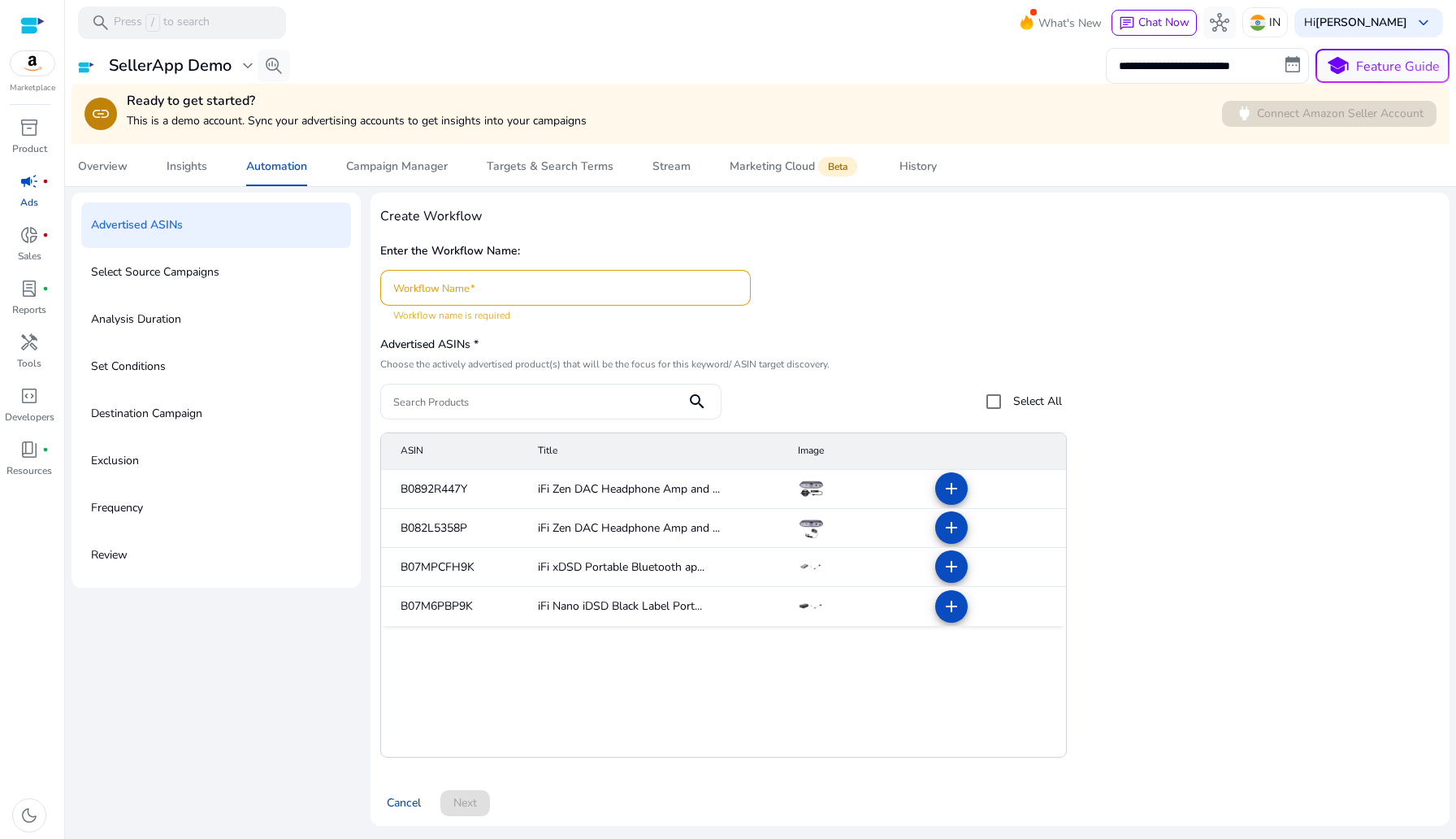
click at [213, 354] on div "Set Conditions" at bounding box center [216, 366] width 270 height 45
click at [490, 290] on input "Workflow Name" at bounding box center [565, 288] width 344 height 18
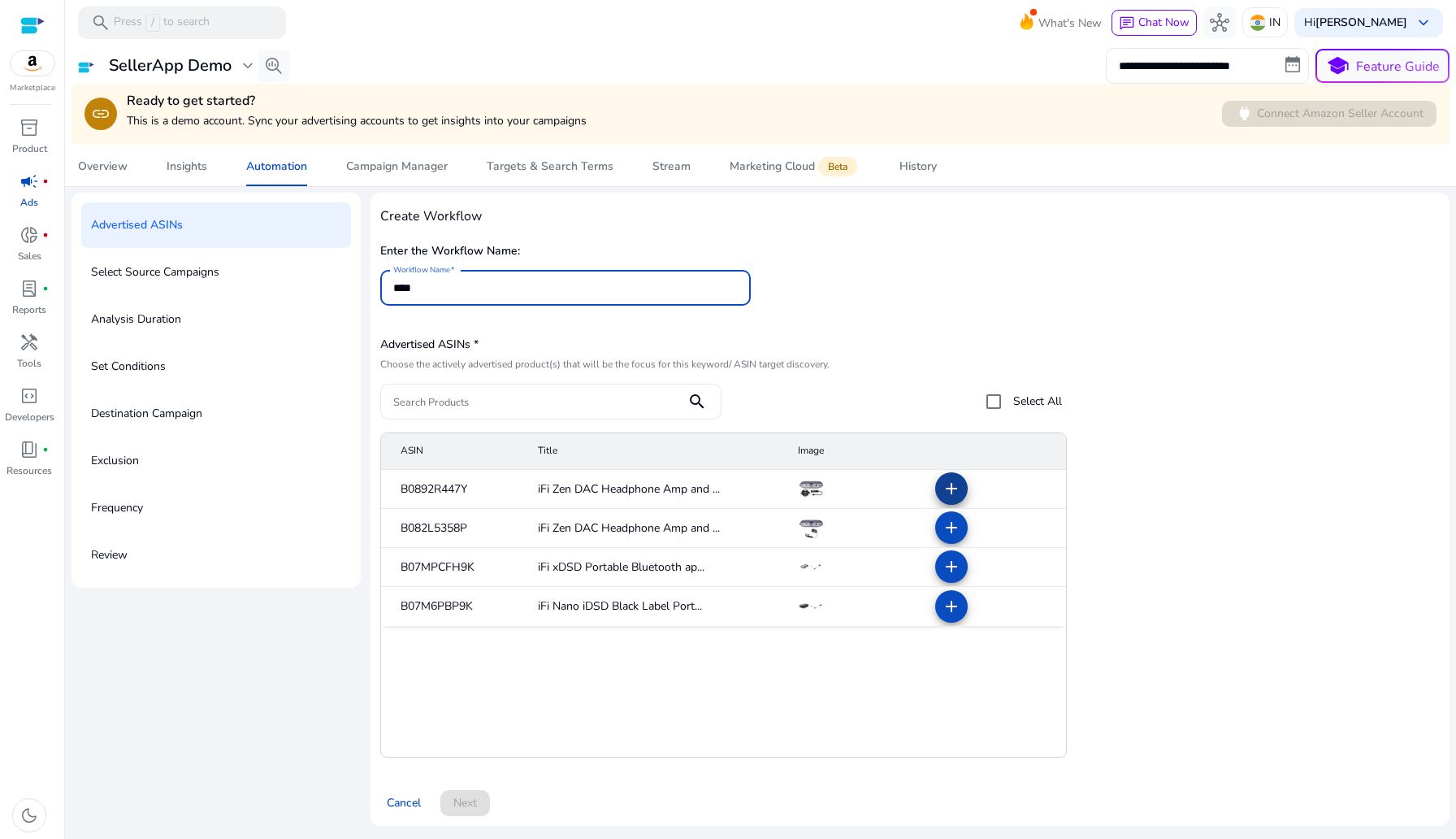
type input "****"
click at [964, 484] on span at bounding box center [952, 488] width 39 height 39
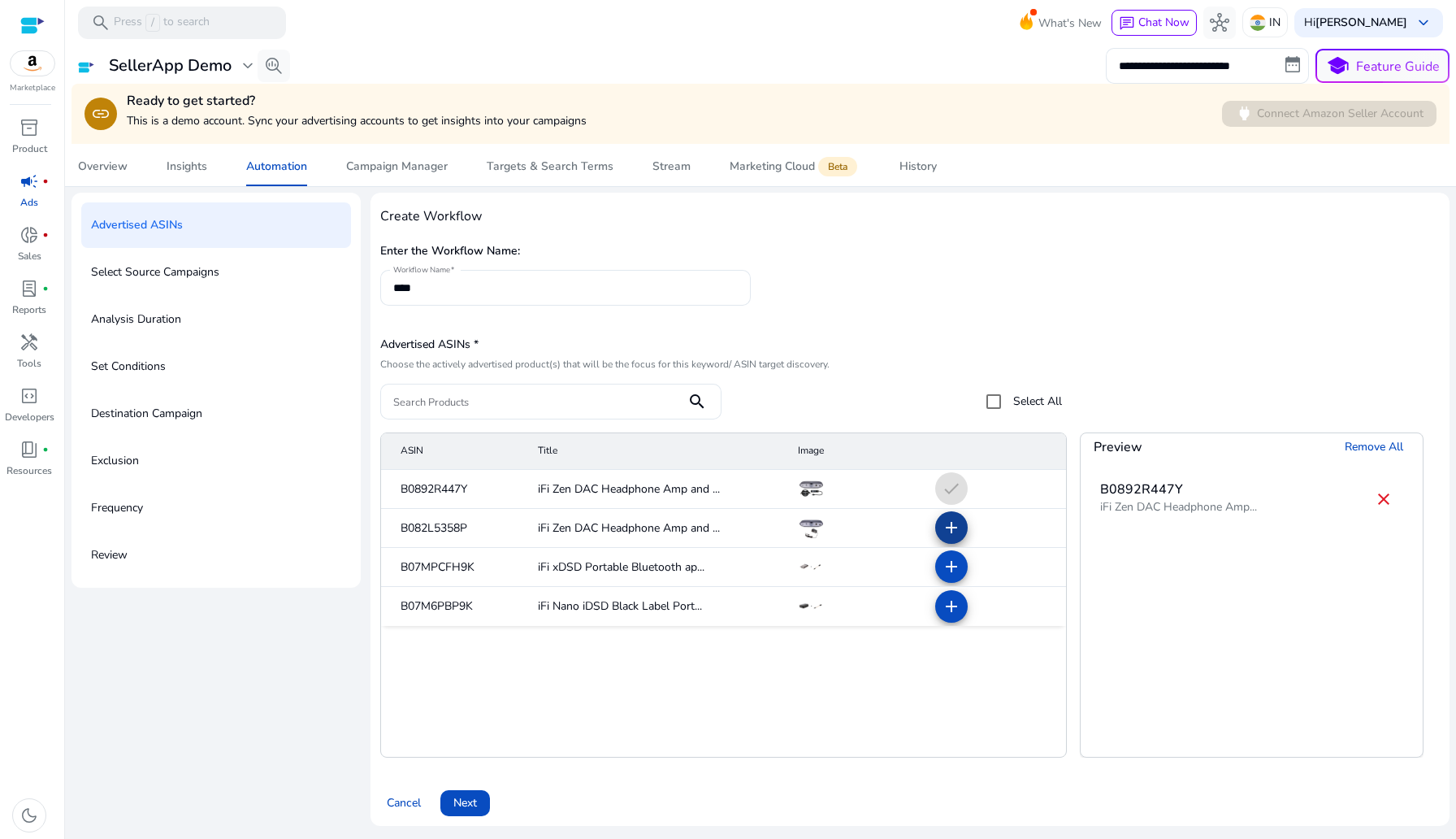
click at [943, 532] on mat-icon "add" at bounding box center [951, 528] width 20 height 20
click at [466, 800] on span "Next" at bounding box center [465, 802] width 24 height 17
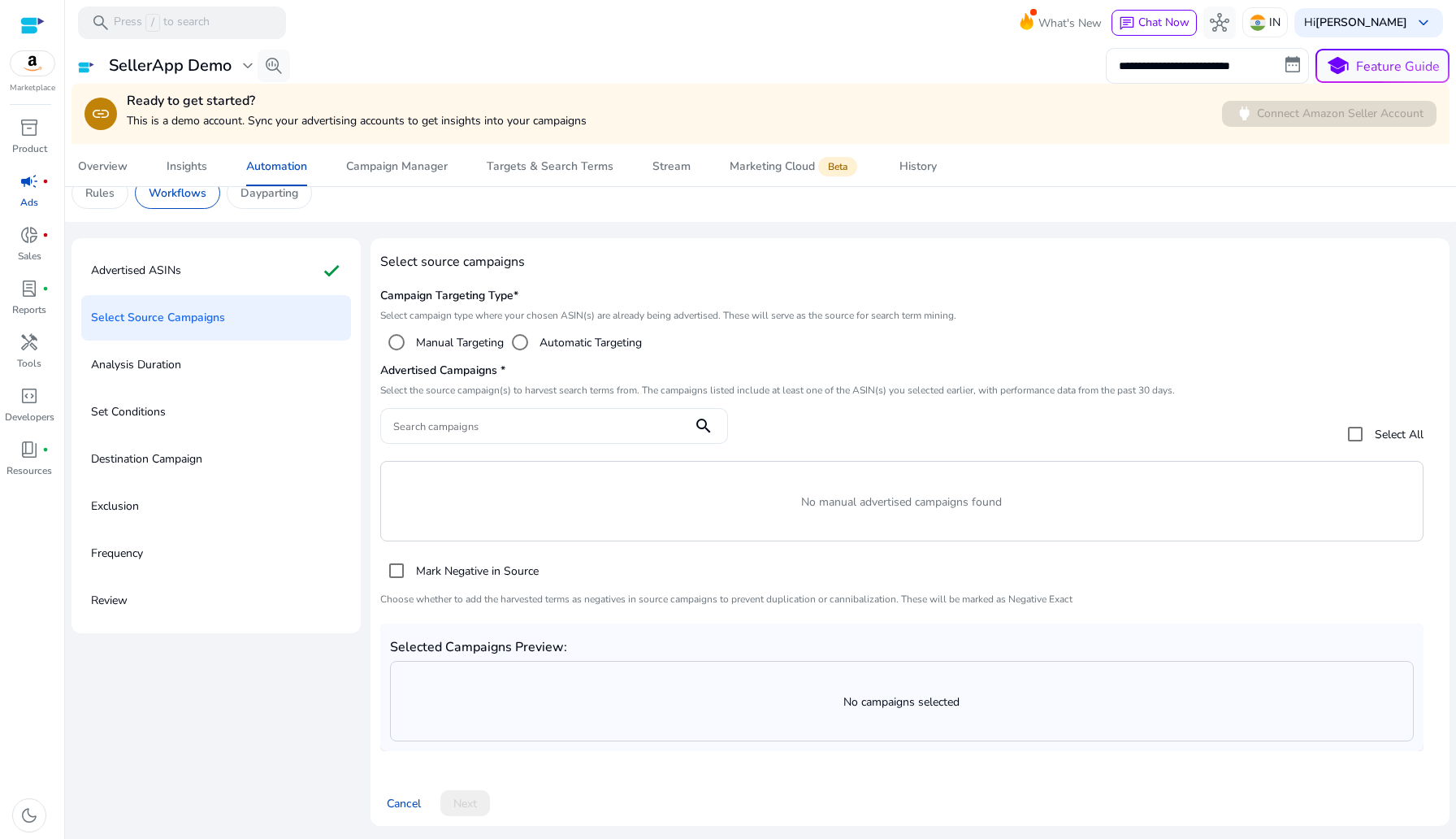
scroll to position [20, 0]
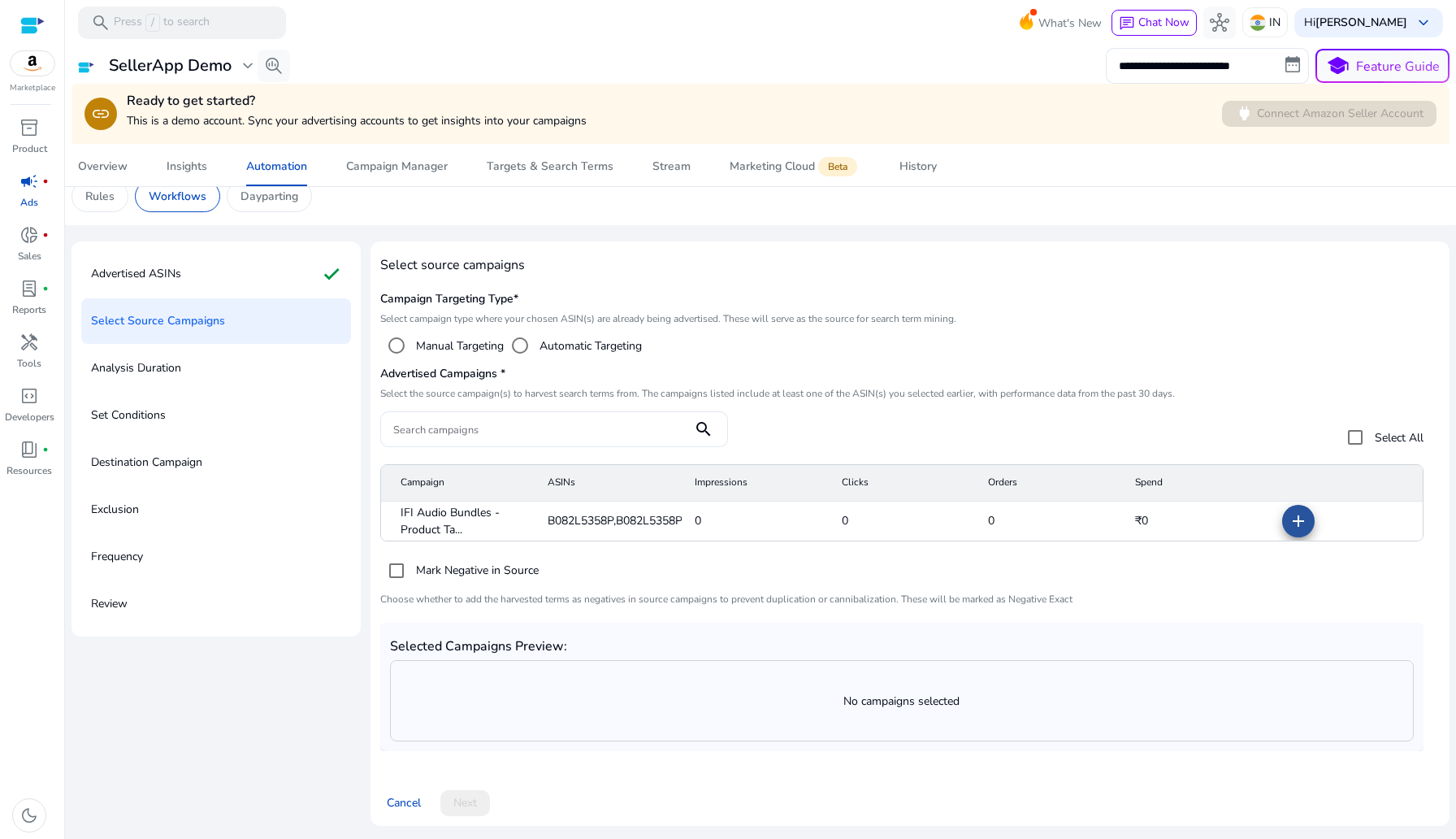
click at [1294, 513] on mat-icon "add" at bounding box center [1298, 521] width 20 height 20
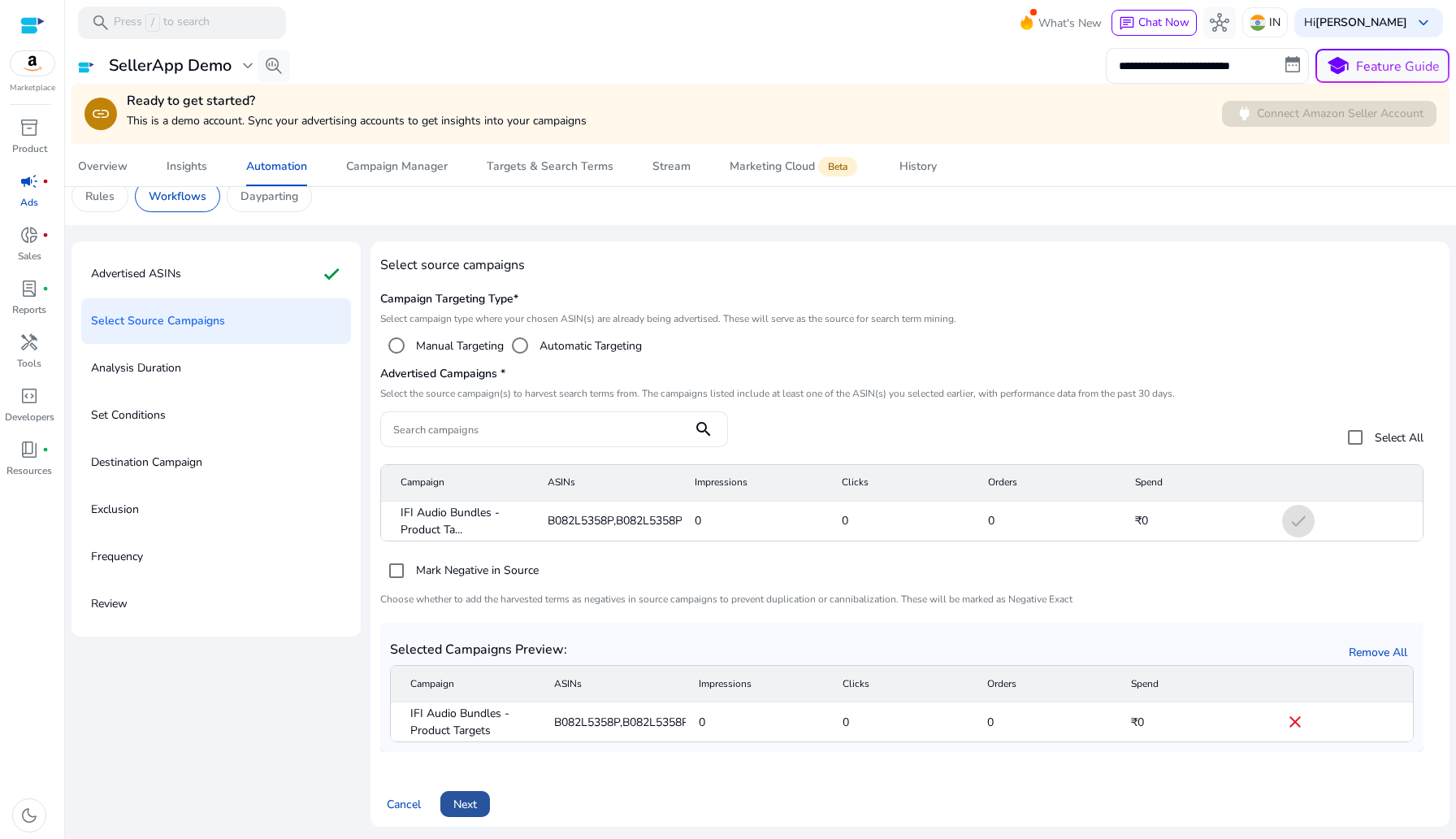
click at [462, 802] on span "Next" at bounding box center [465, 804] width 24 height 17
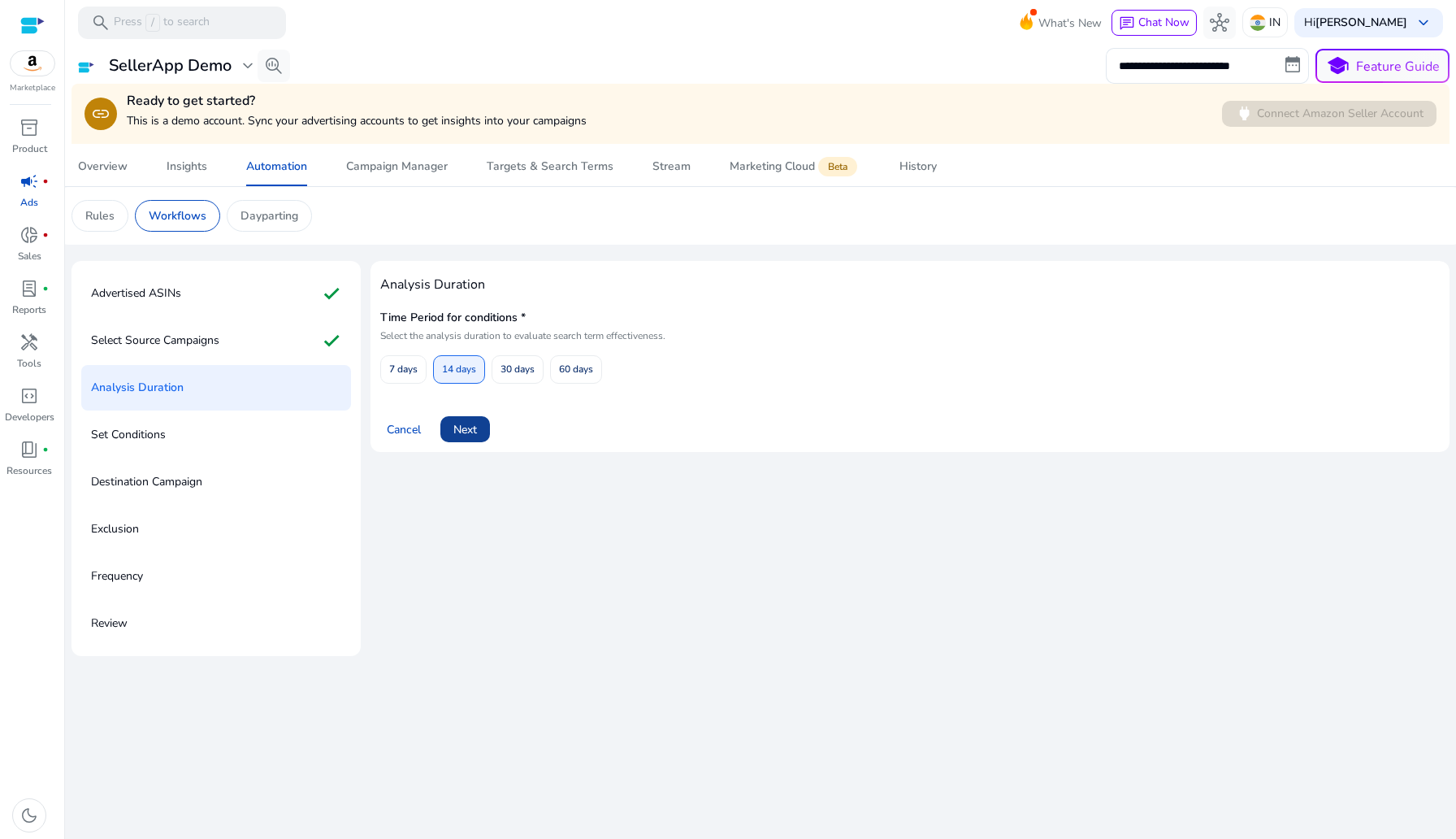
click at [480, 430] on span at bounding box center [465, 429] width 49 height 39
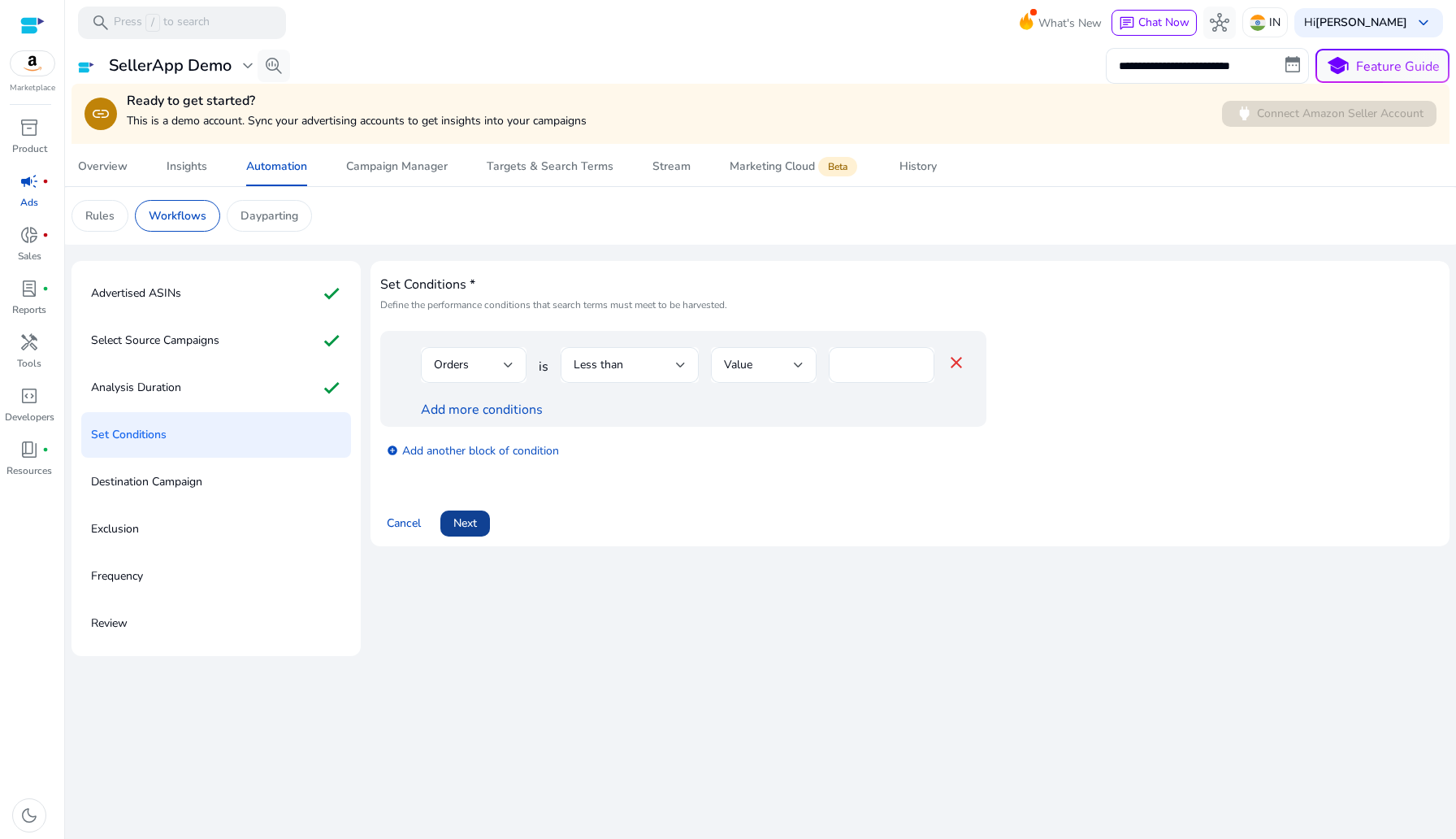
click at [474, 526] on span "Next" at bounding box center [465, 523] width 24 height 17
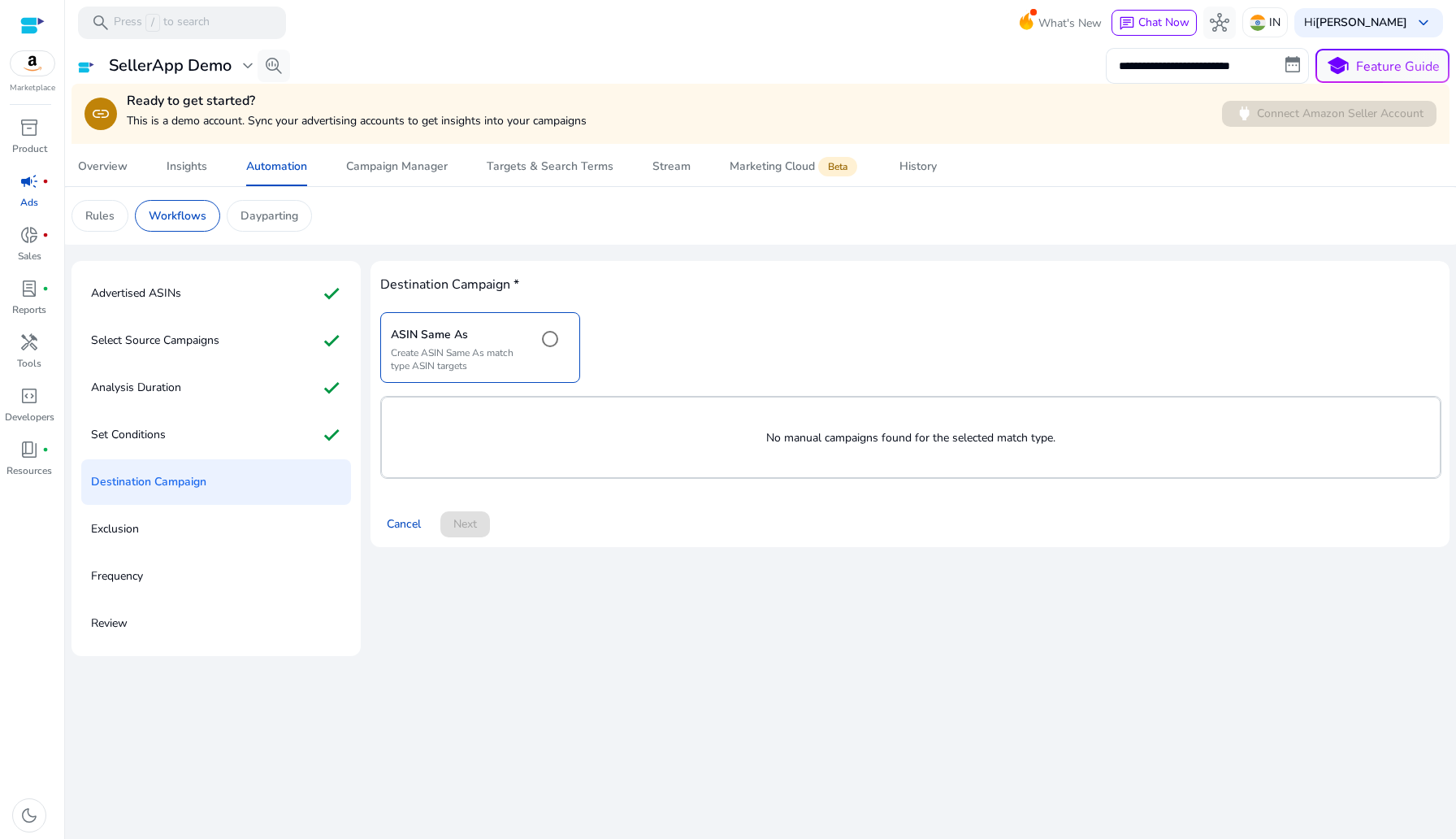
click at [468, 537] on div "Cancel Next" at bounding box center [910, 518] width 1060 height 39
click at [470, 518] on div "Cancel Next" at bounding box center [910, 518] width 1060 height 39
click at [734, 432] on p "No manual campaigns found for the selected match type." at bounding box center [911, 437] width 1058 height 17
click at [776, 437] on p "No manual campaigns found for the selected match type." at bounding box center [911, 437] width 1058 height 17
click at [771, 437] on p "No manual campaigns found for the selected match type." at bounding box center [911, 437] width 1058 height 17
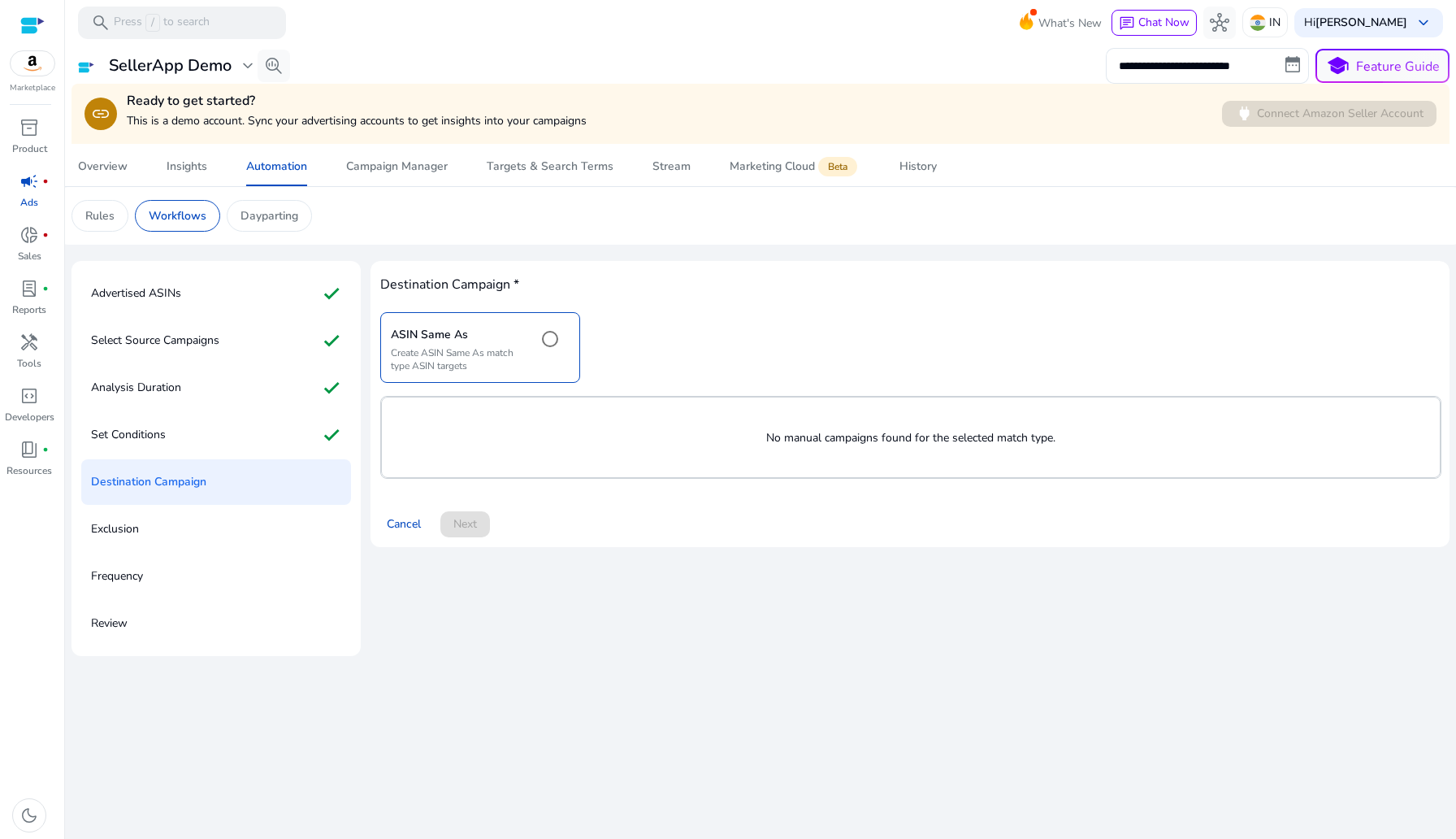
click at [771, 437] on p "No manual campaigns found for the selected match type." at bounding box center [911, 437] width 1058 height 17
click at [480, 482] on div "Destination Campaign * ASIN Same As Create ASIN Same As match type ASIN targets…" at bounding box center [910, 403] width 1060 height 266
click at [686, 437] on p "No manual campaigns found for the selected match type." at bounding box center [911, 437] width 1058 height 17
click at [475, 514] on div "Cancel Next" at bounding box center [910, 518] width 1060 height 39
